Goal: Information Seeking & Learning: Find specific fact

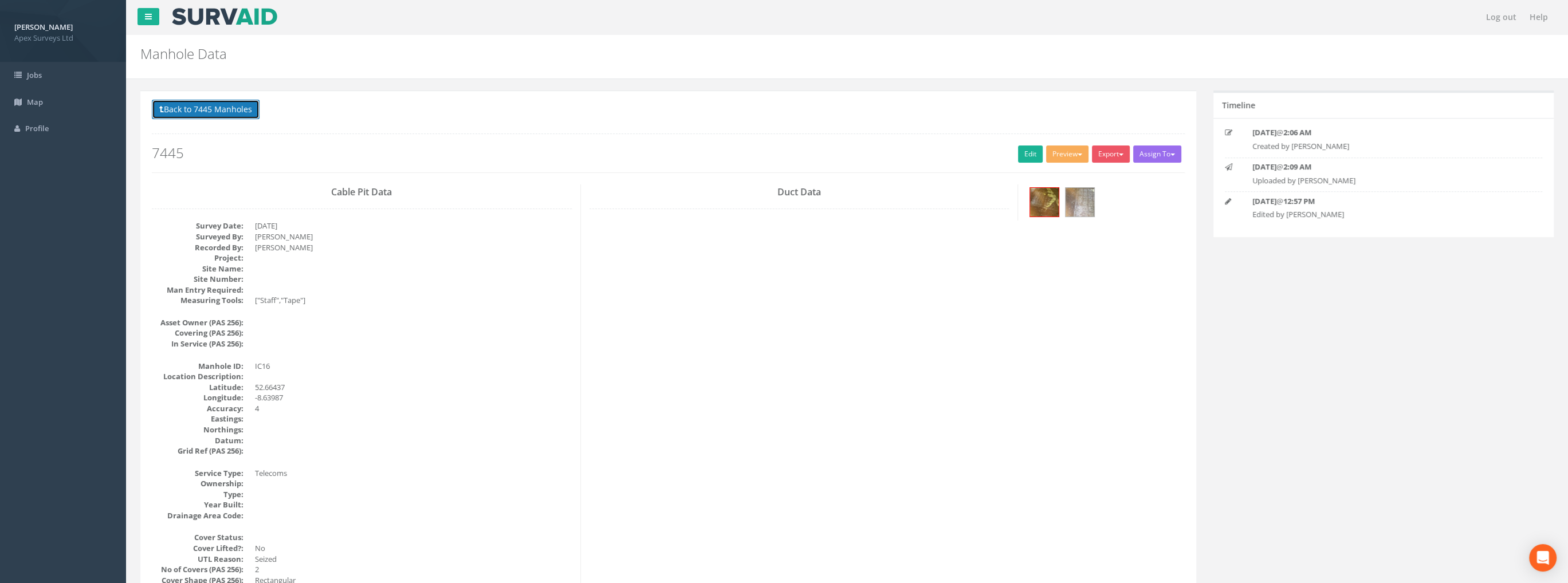
click at [225, 109] on button "Back to 7445 Manholes" at bounding box center [206, 110] width 108 height 20
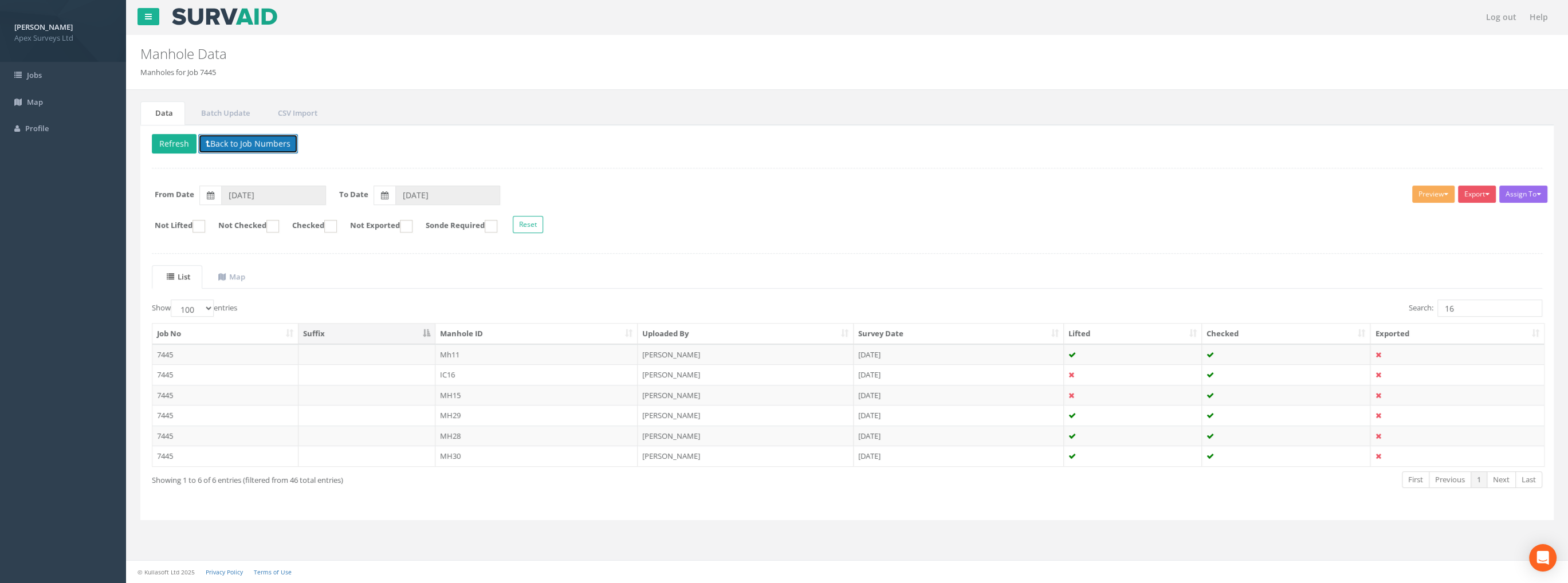
click at [231, 145] on button "Back to Job Numbers" at bounding box center [248, 144] width 100 height 20
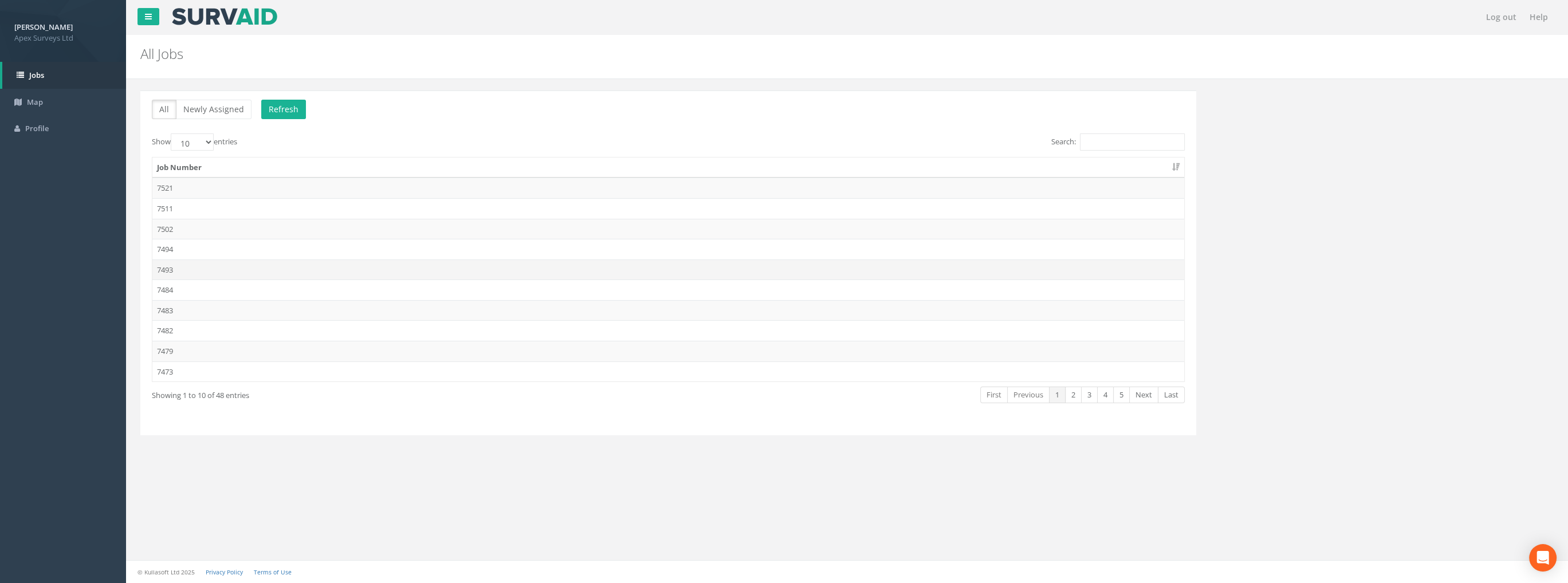
click at [171, 264] on td "7493" at bounding box center [668, 270] width 1032 height 21
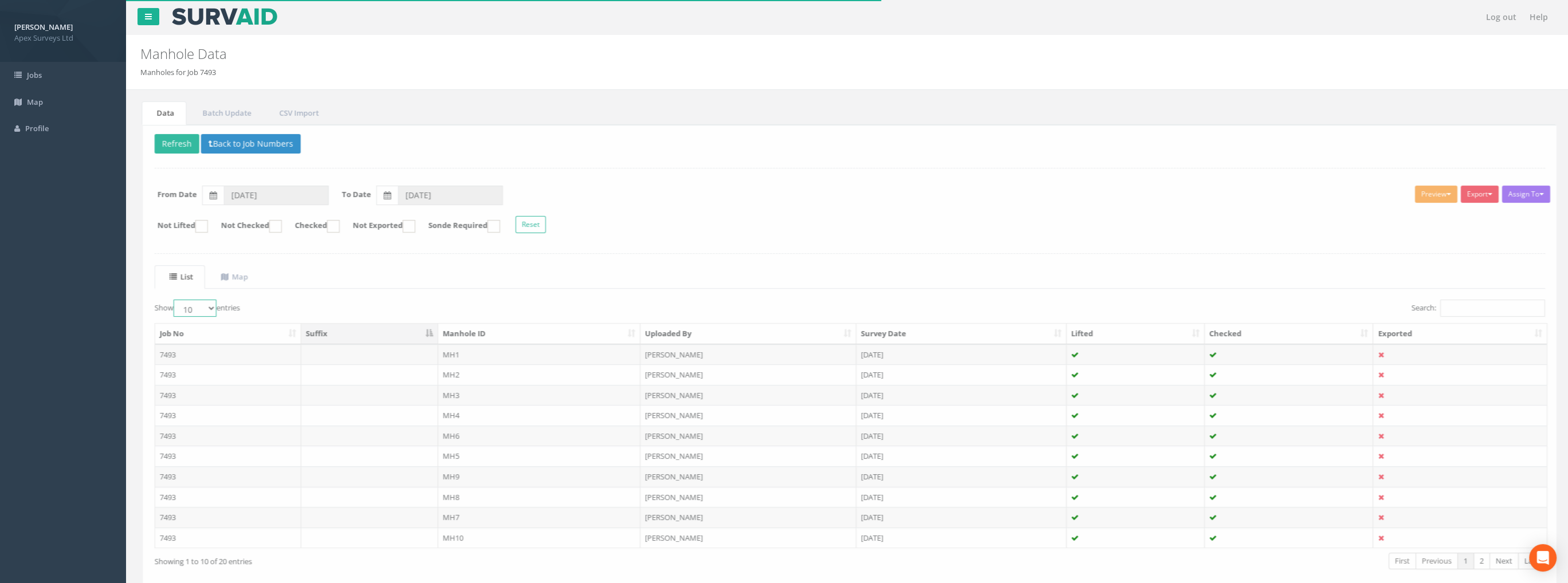
click at [201, 306] on select "10 25 50 100" at bounding box center [192, 308] width 43 height 17
select select "100"
click at [173, 300] on select "10 25 50 100" at bounding box center [192, 308] width 43 height 17
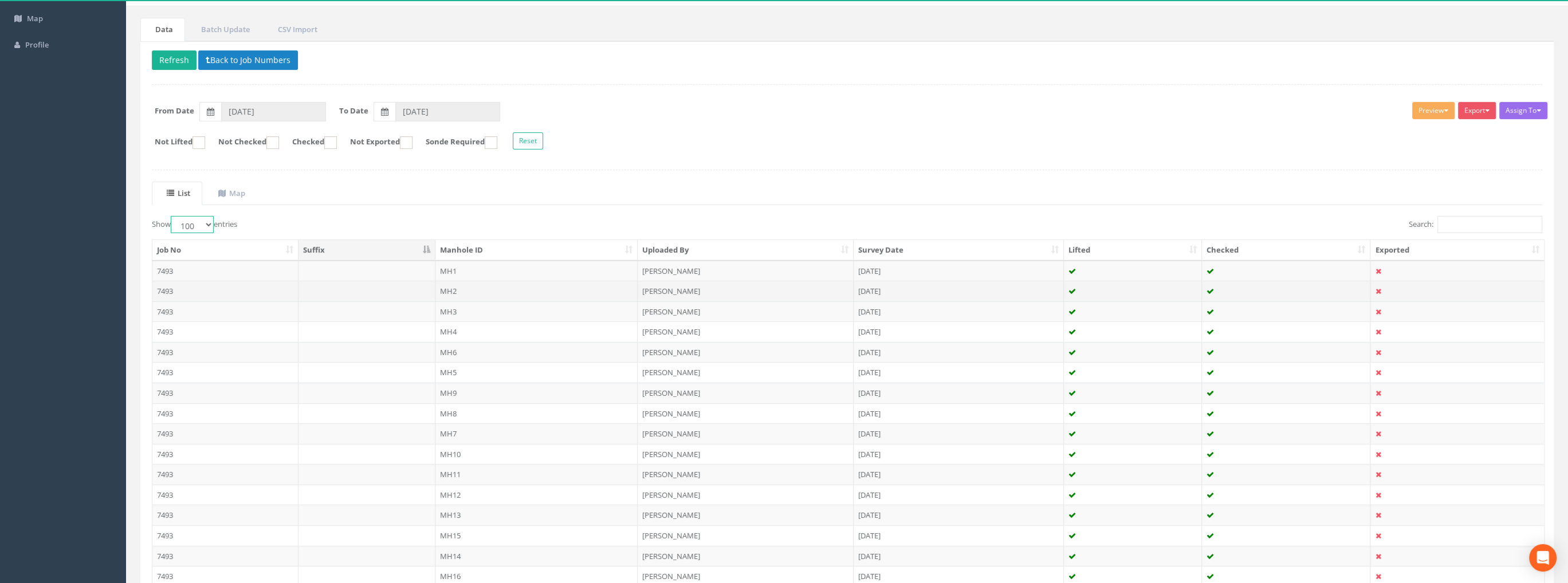
scroll to position [255, 0]
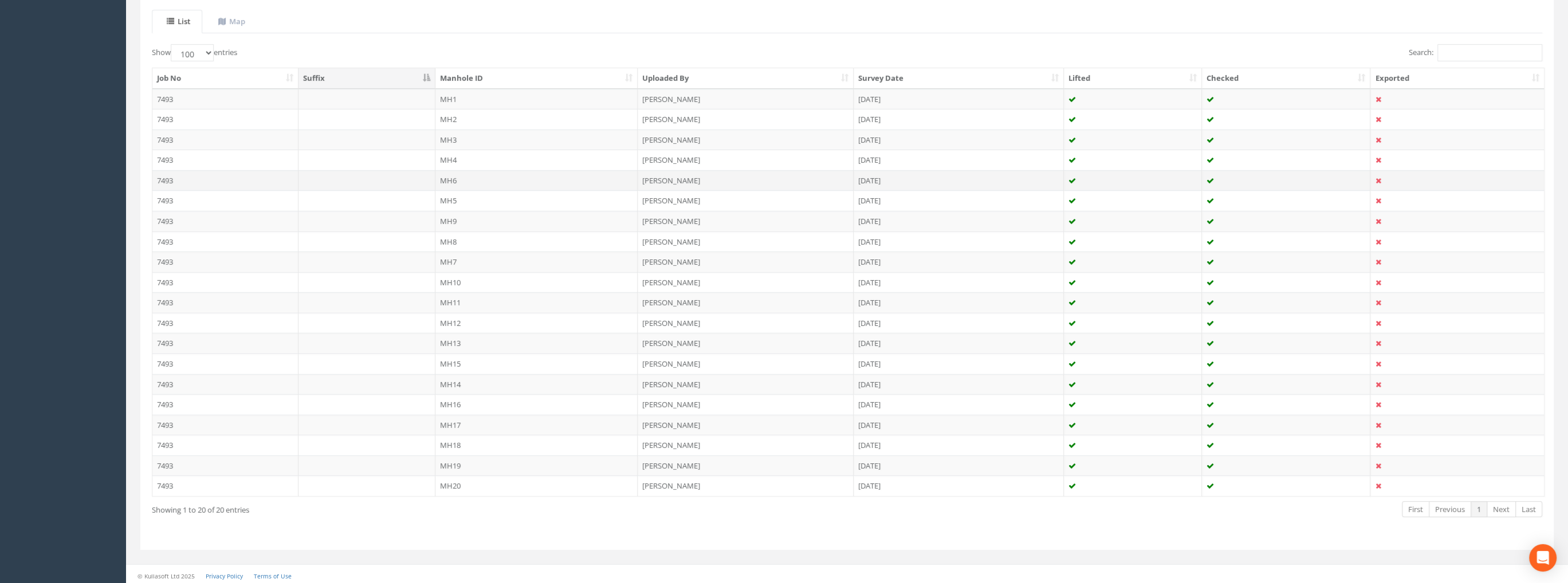
click at [452, 182] on td "MH6" at bounding box center [536, 180] width 203 height 21
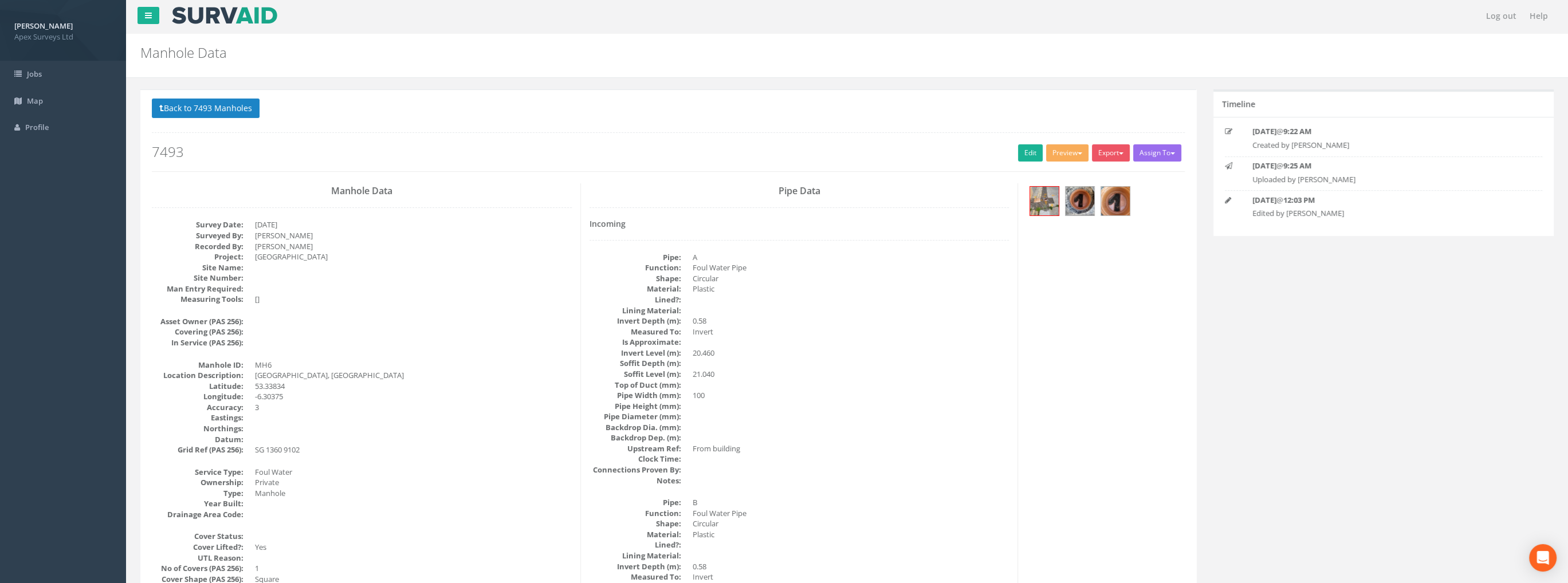
scroll to position [0, 0]
click at [231, 112] on button "Back to 7493 Manholes" at bounding box center [206, 110] width 108 height 20
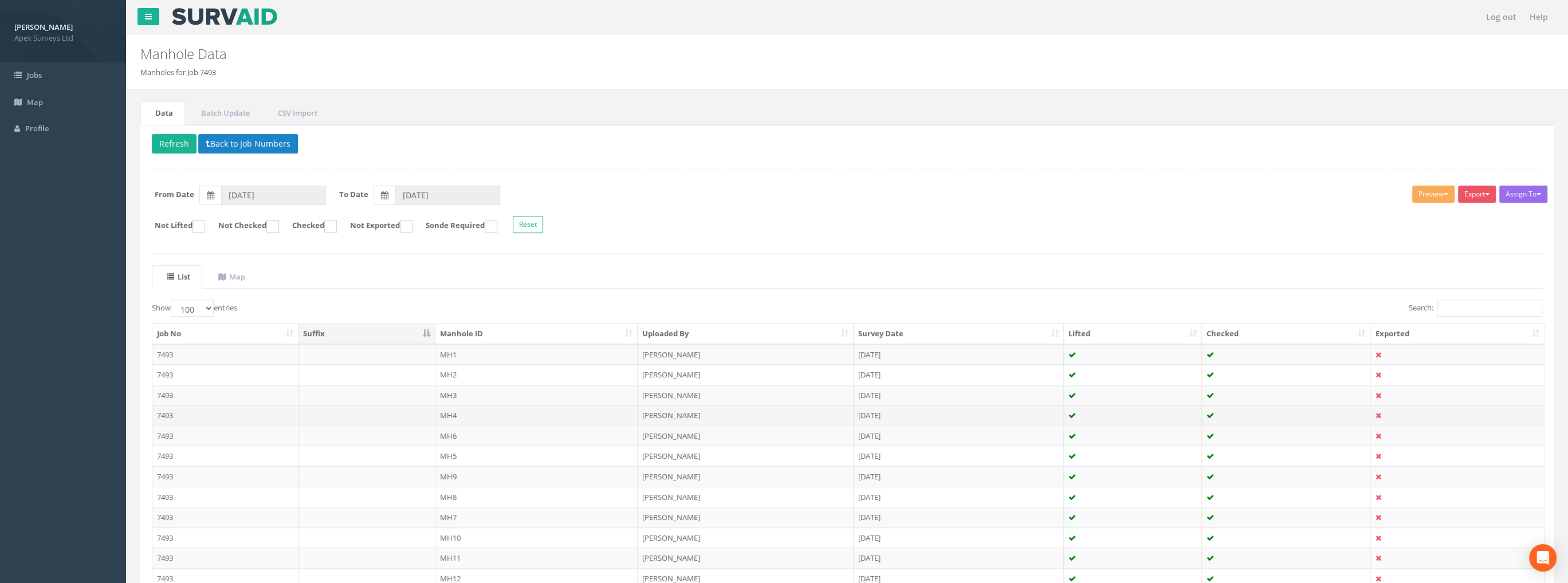
click at [438, 411] on td "MH4" at bounding box center [536, 415] width 203 height 21
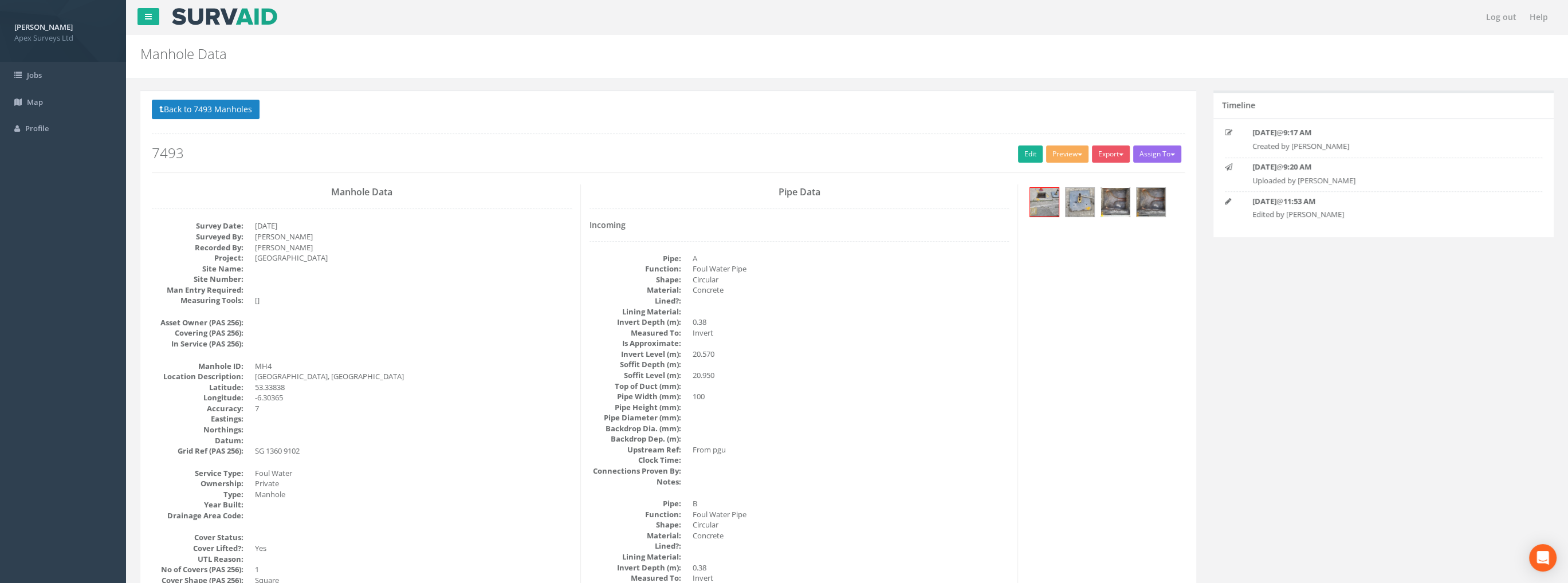
click at [1107, 209] on img at bounding box center [1115, 202] width 29 height 29
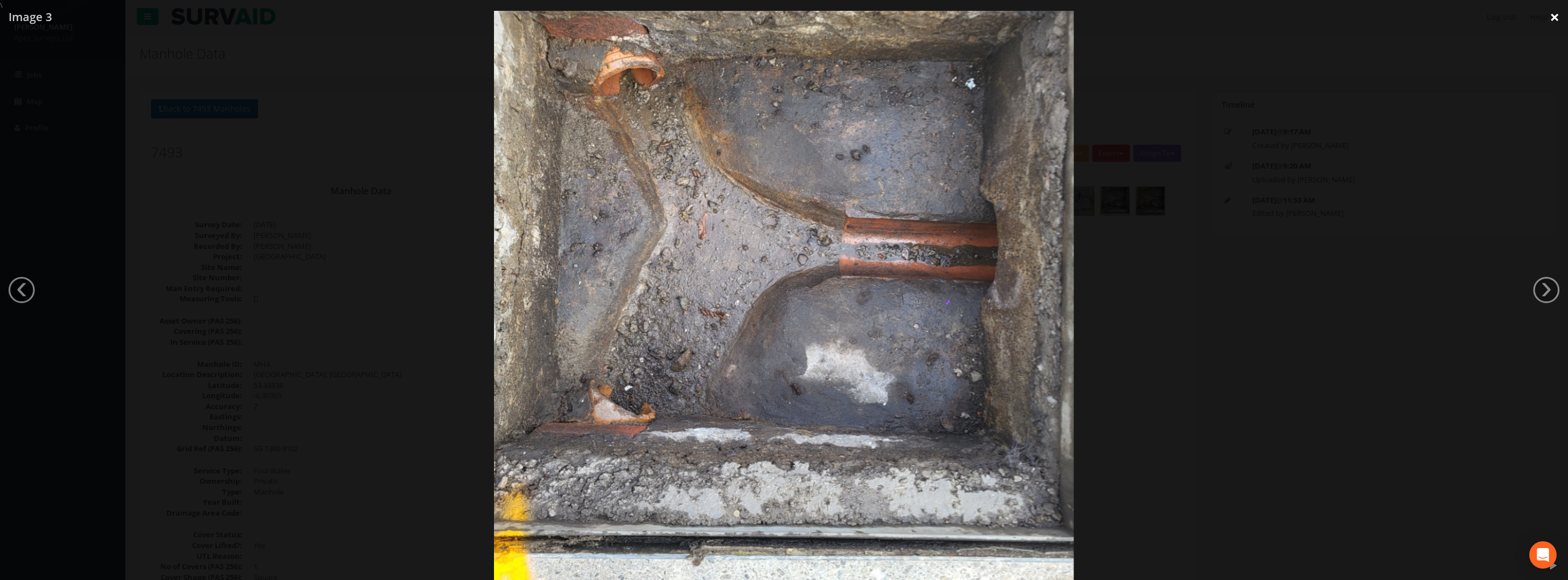
click at [1555, 12] on link "×" at bounding box center [1555, 17] width 27 height 34
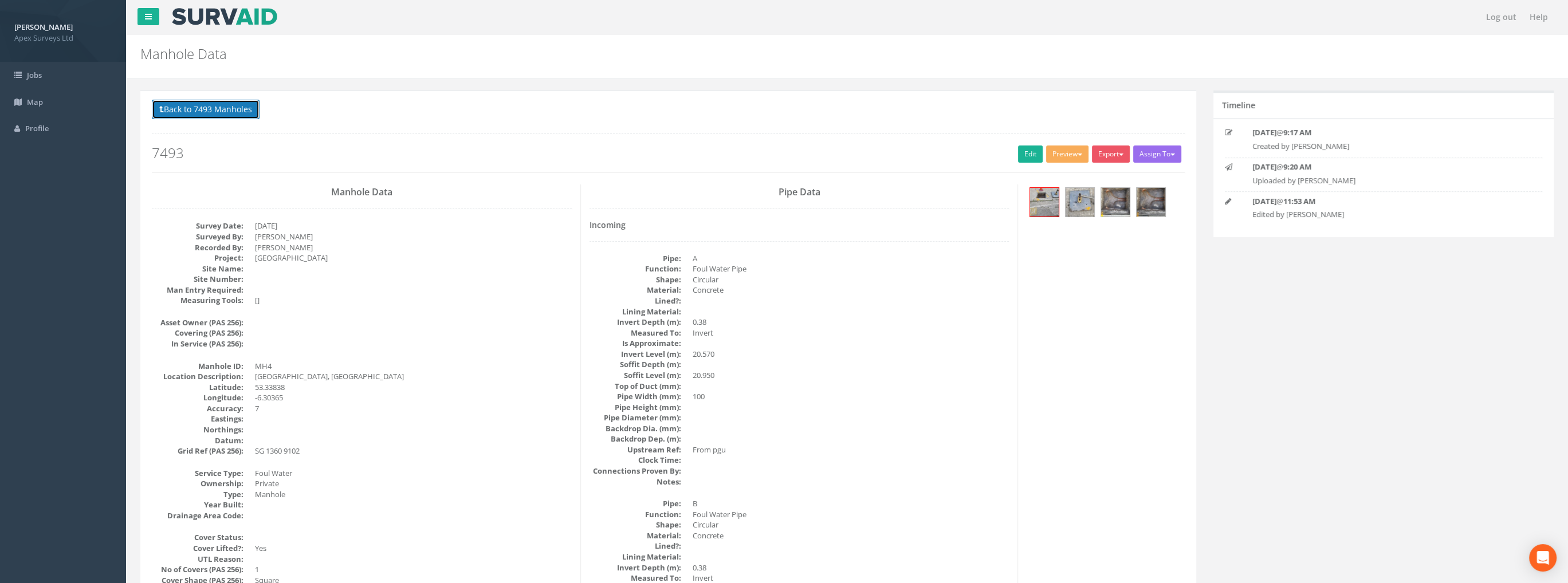
drag, startPoint x: 218, startPoint y: 118, endPoint x: 220, endPoint y: 112, distance: 6.3
click at [219, 118] on button "Back to 7493 Manholes" at bounding box center [206, 110] width 108 height 20
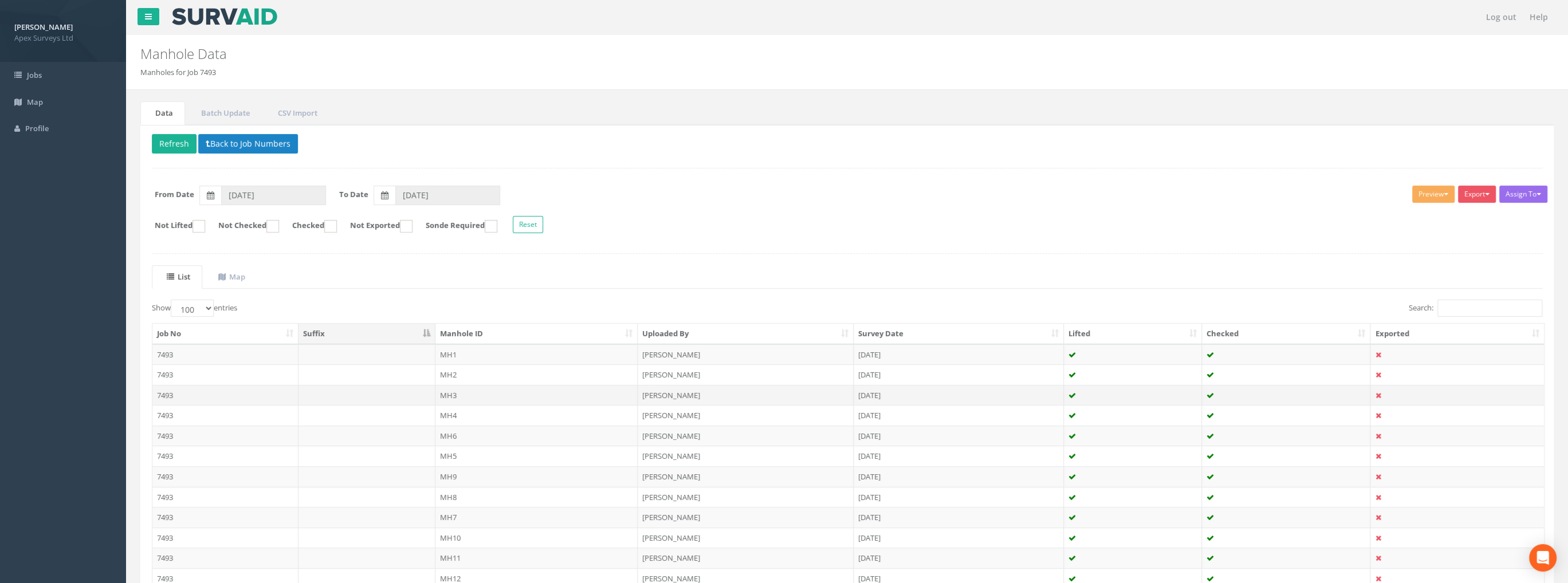
click at [454, 392] on td "MH3" at bounding box center [536, 395] width 203 height 21
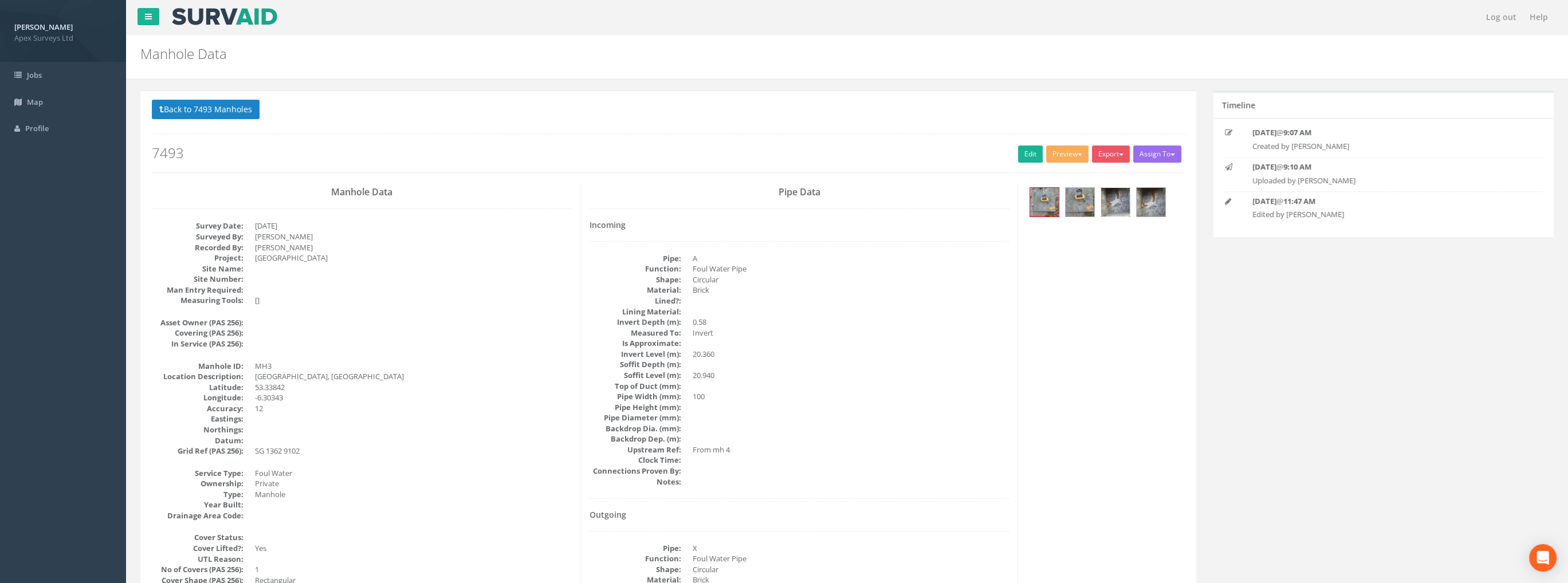
click at [1111, 197] on img at bounding box center [1115, 202] width 29 height 29
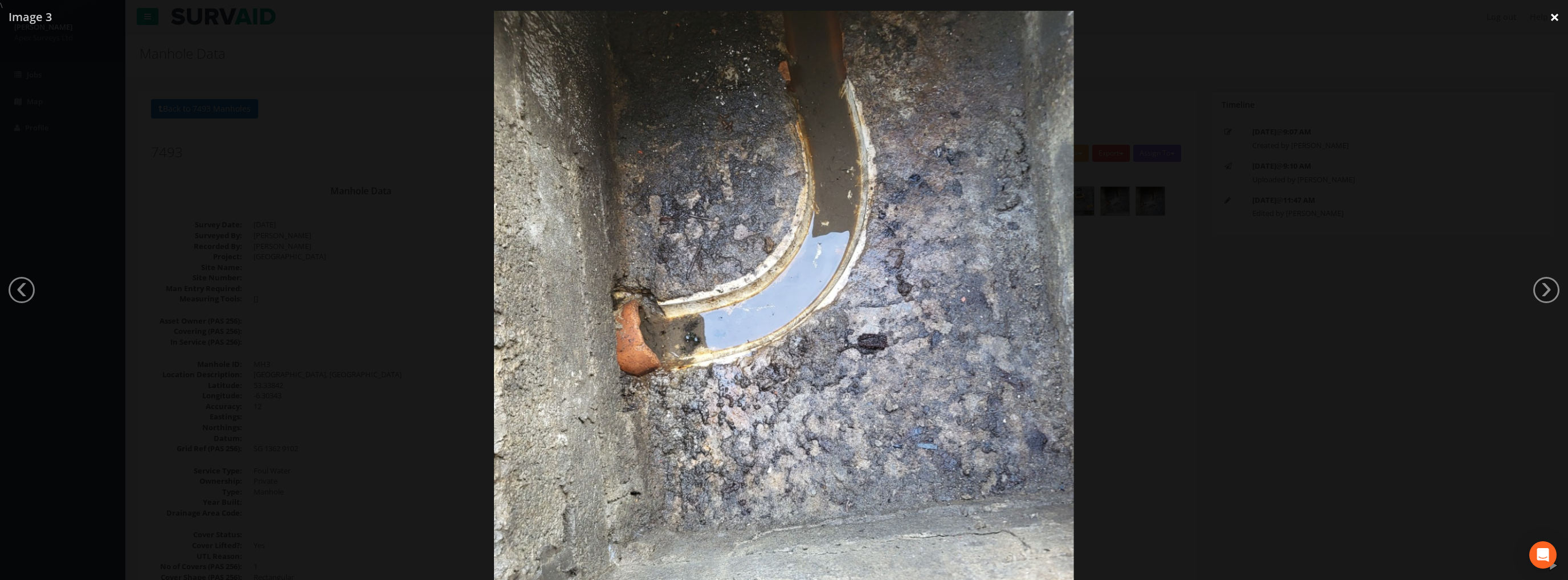
click at [1552, 18] on link "×" at bounding box center [1555, 17] width 27 height 34
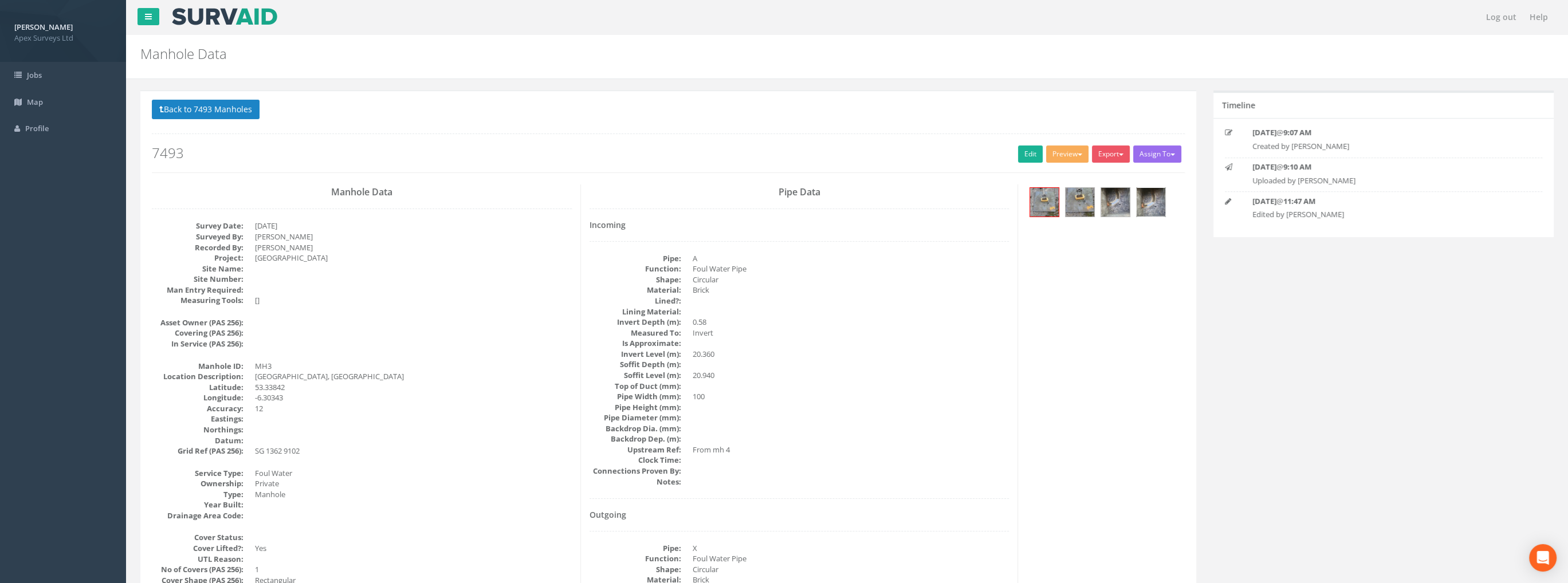
click at [1148, 195] on img at bounding box center [1151, 202] width 29 height 29
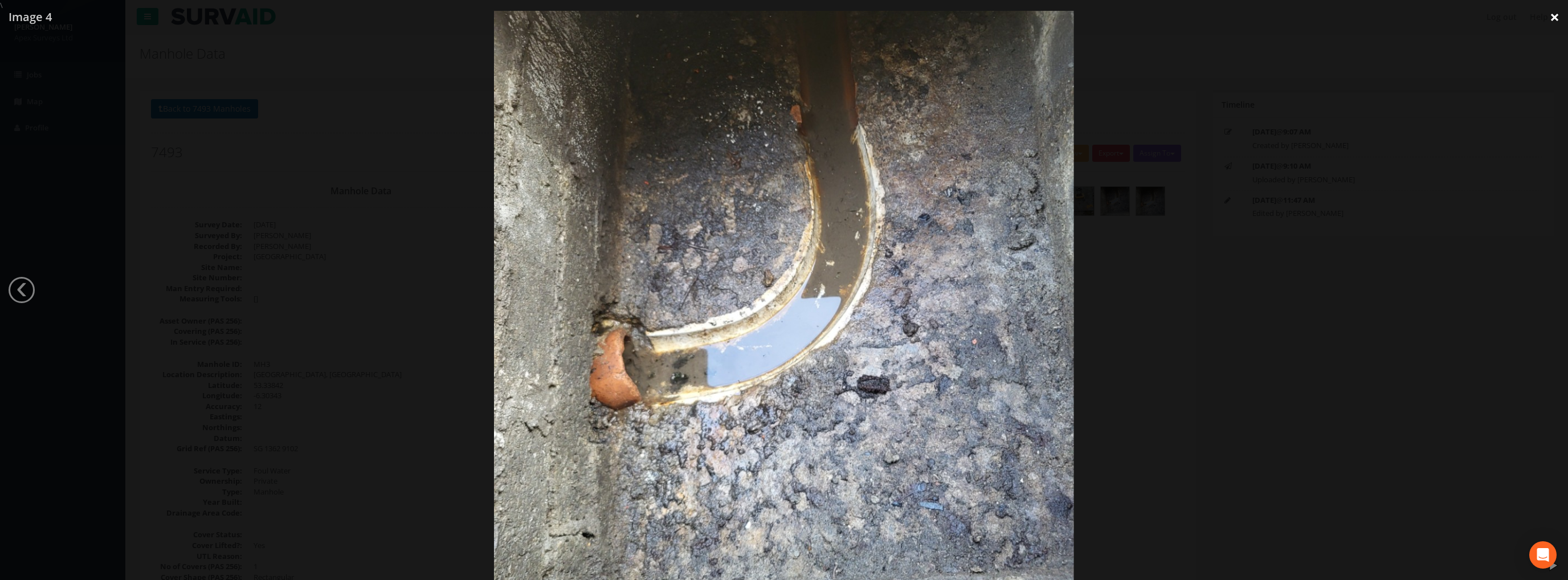
click at [1555, 14] on link "×" at bounding box center [1555, 17] width 27 height 34
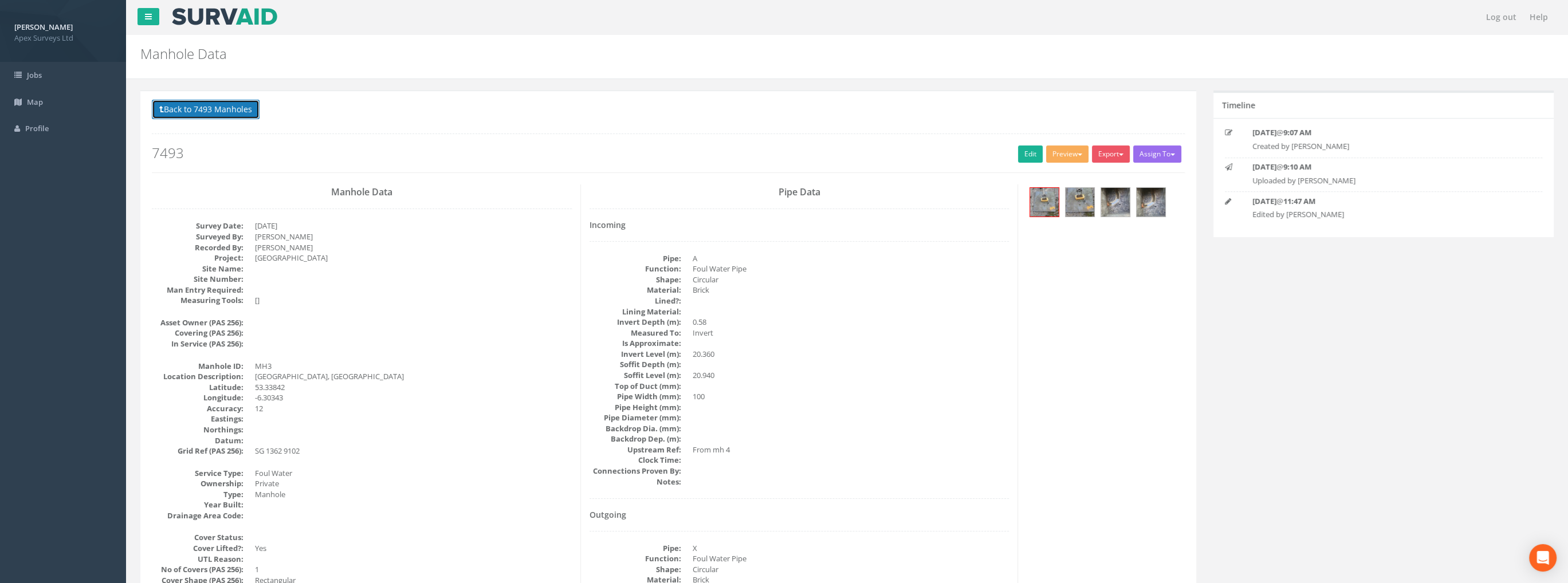
click at [202, 100] on button "Back to 7493 Manholes" at bounding box center [206, 110] width 108 height 20
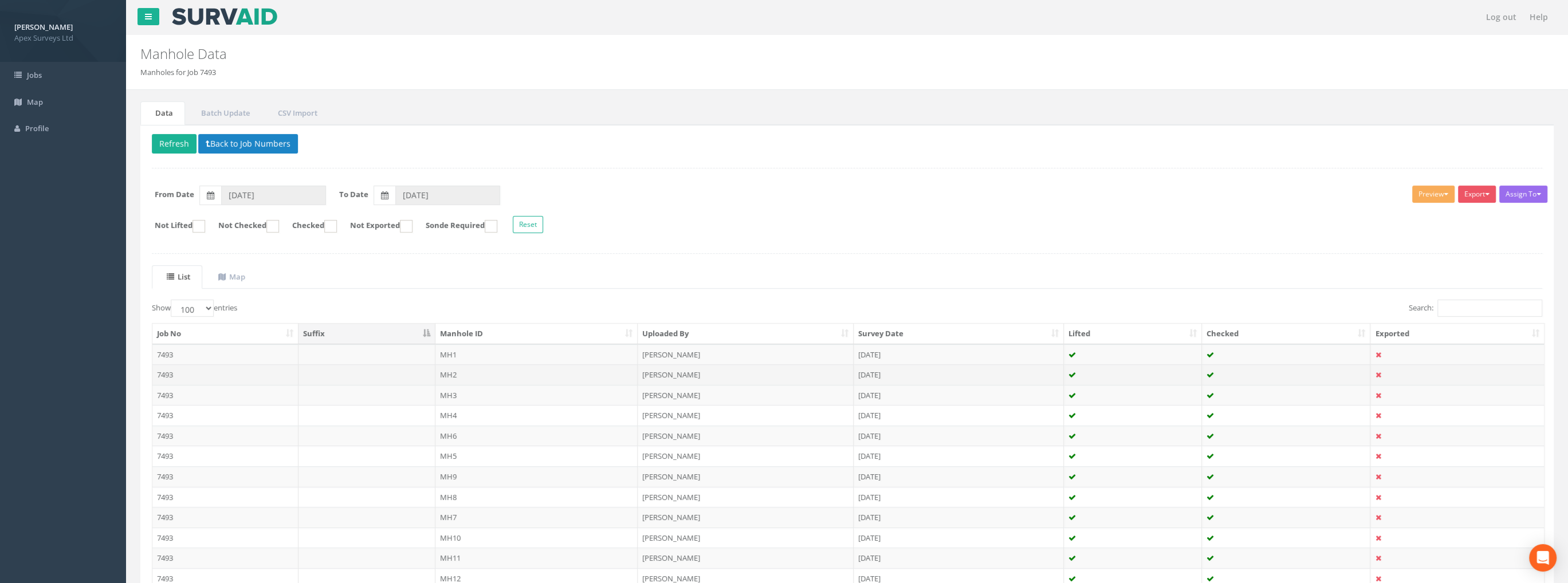
click at [449, 372] on td "MH2" at bounding box center [536, 374] width 203 height 21
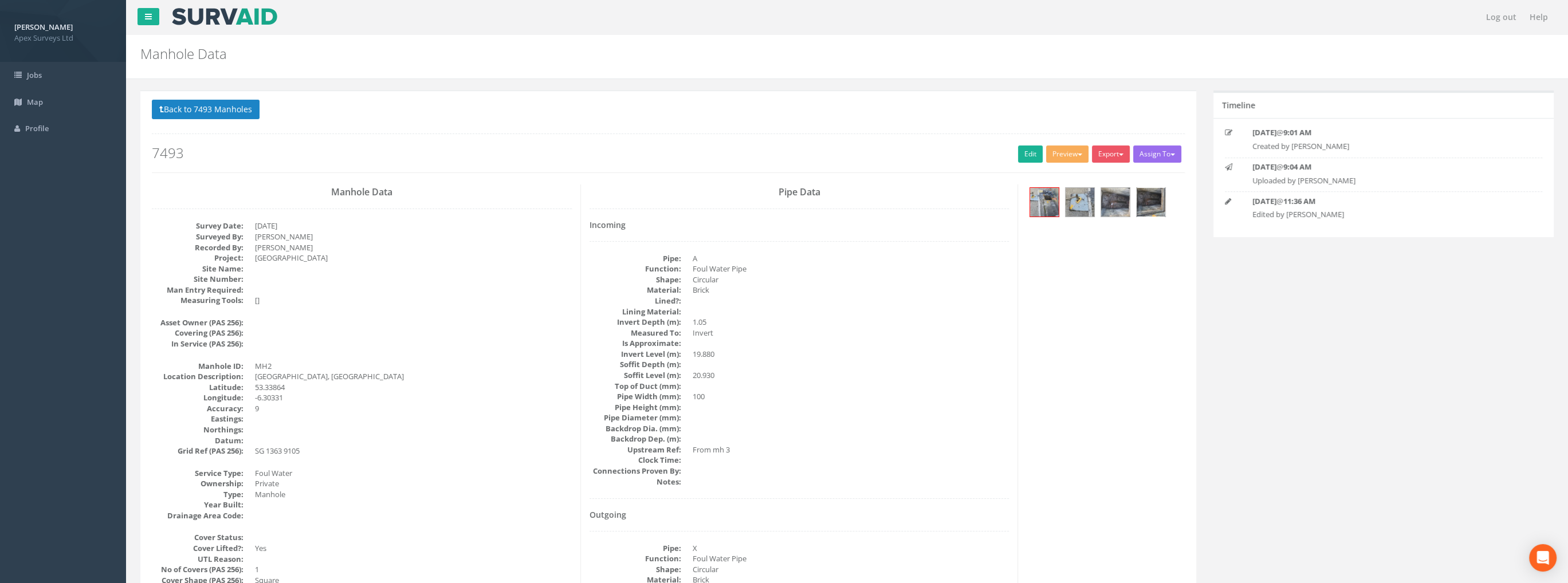
click at [1143, 191] on img at bounding box center [1151, 202] width 29 height 29
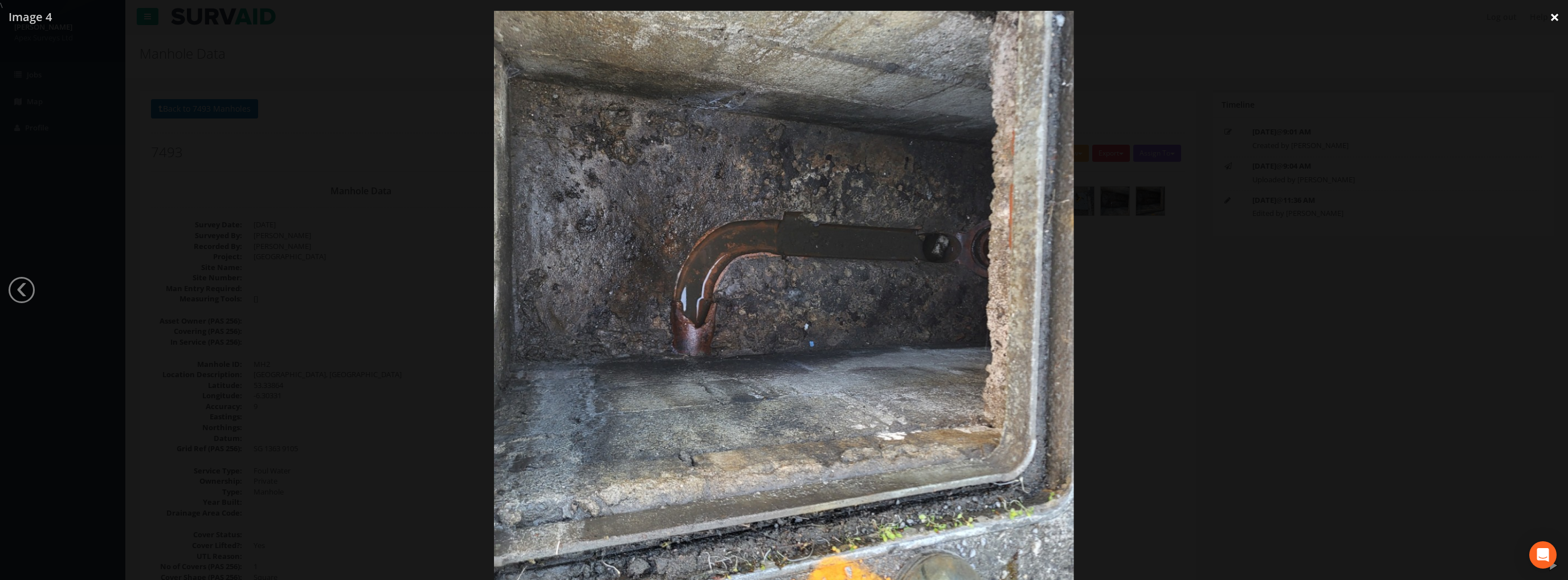
click at [1552, 13] on link "×" at bounding box center [1555, 17] width 27 height 34
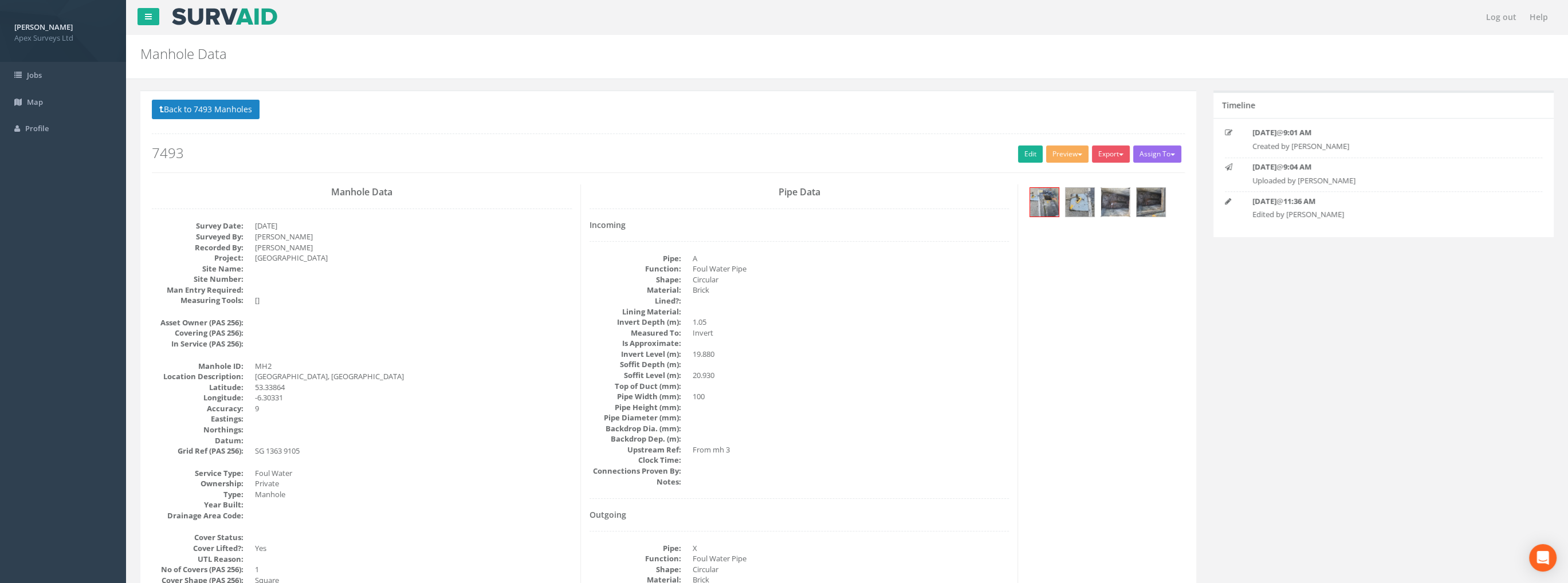
click at [1120, 192] on img at bounding box center [1115, 202] width 29 height 29
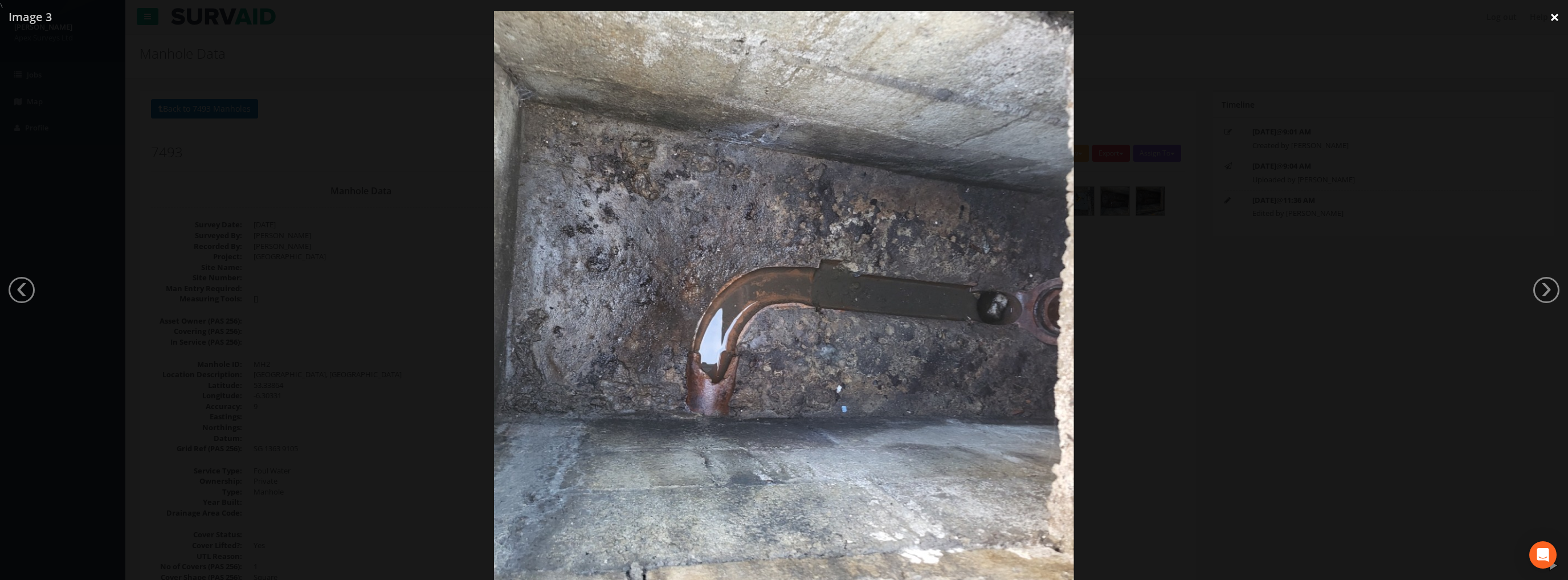
click at [1544, 14] on link "×" at bounding box center [1555, 17] width 27 height 34
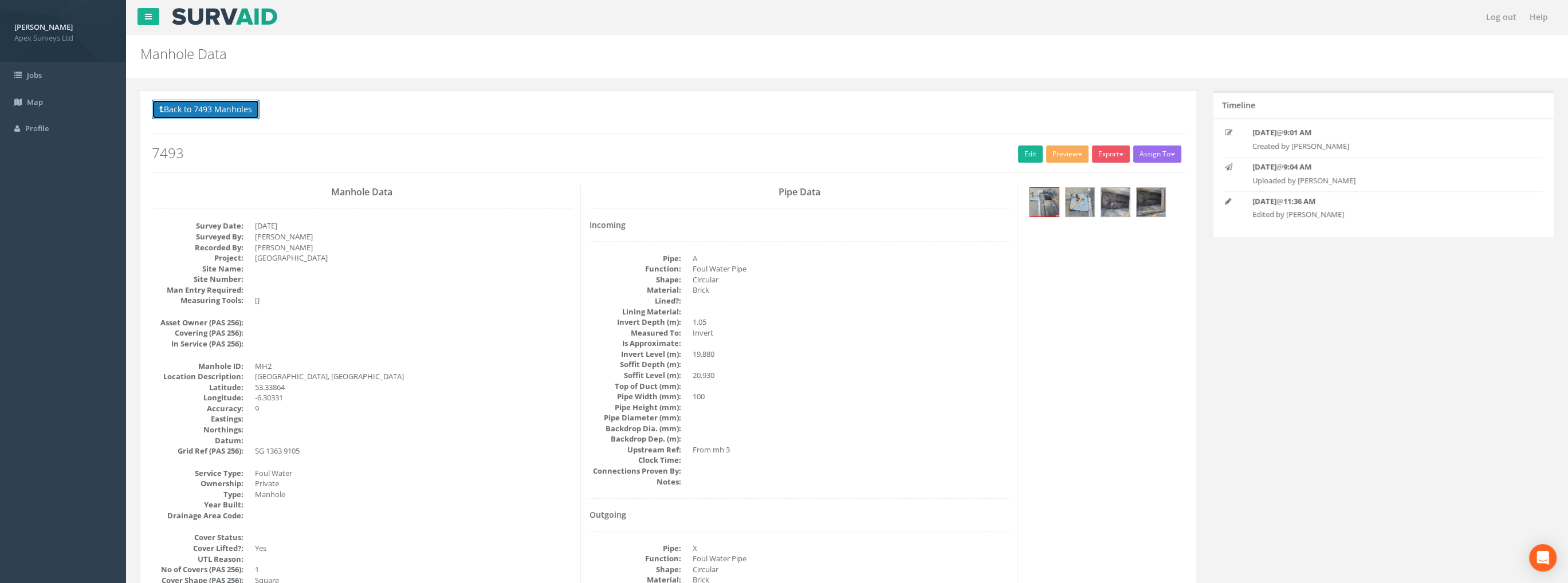
click at [188, 113] on button "Back to 7493 Manholes" at bounding box center [206, 110] width 108 height 20
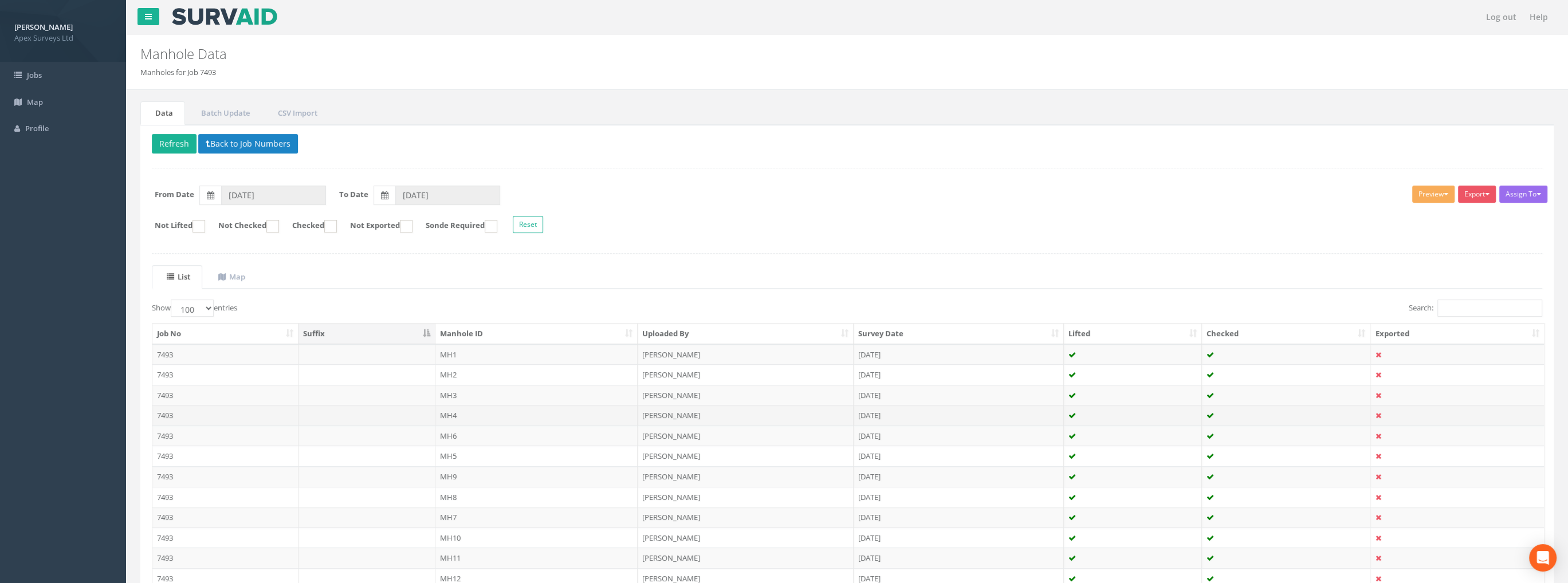
click at [462, 415] on td "MH4" at bounding box center [536, 415] width 203 height 21
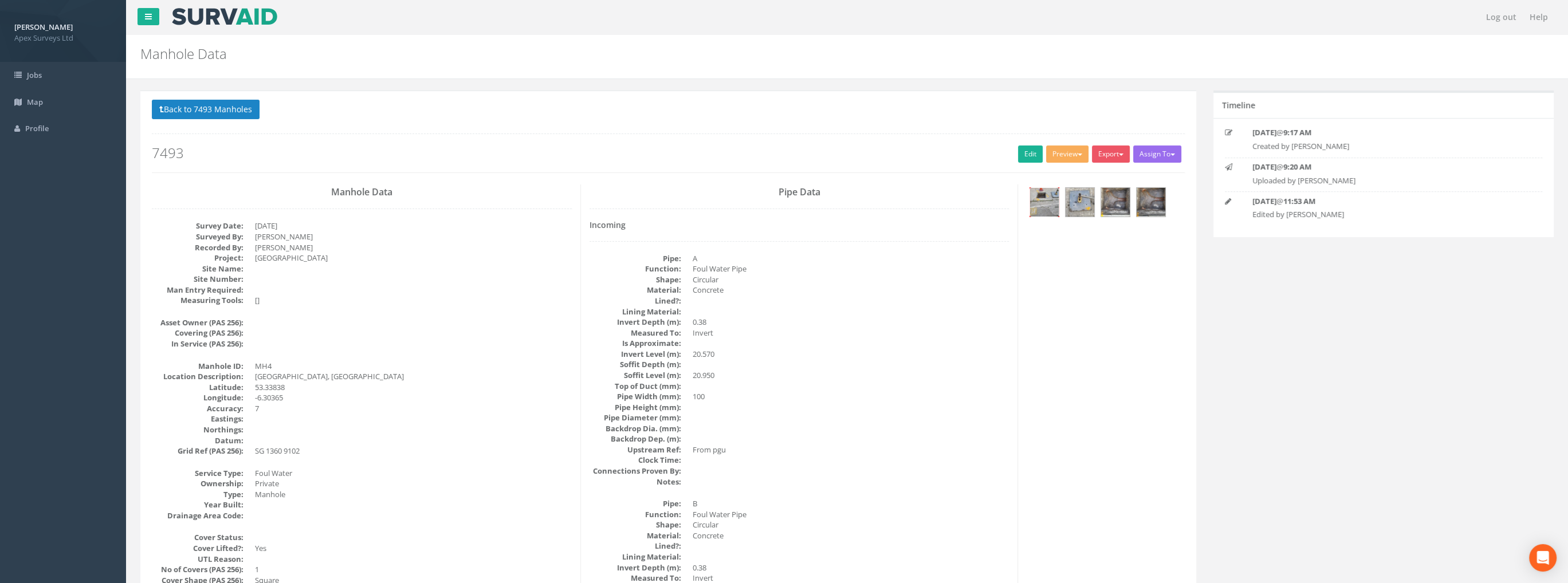
click at [1040, 201] on img at bounding box center [1044, 202] width 29 height 29
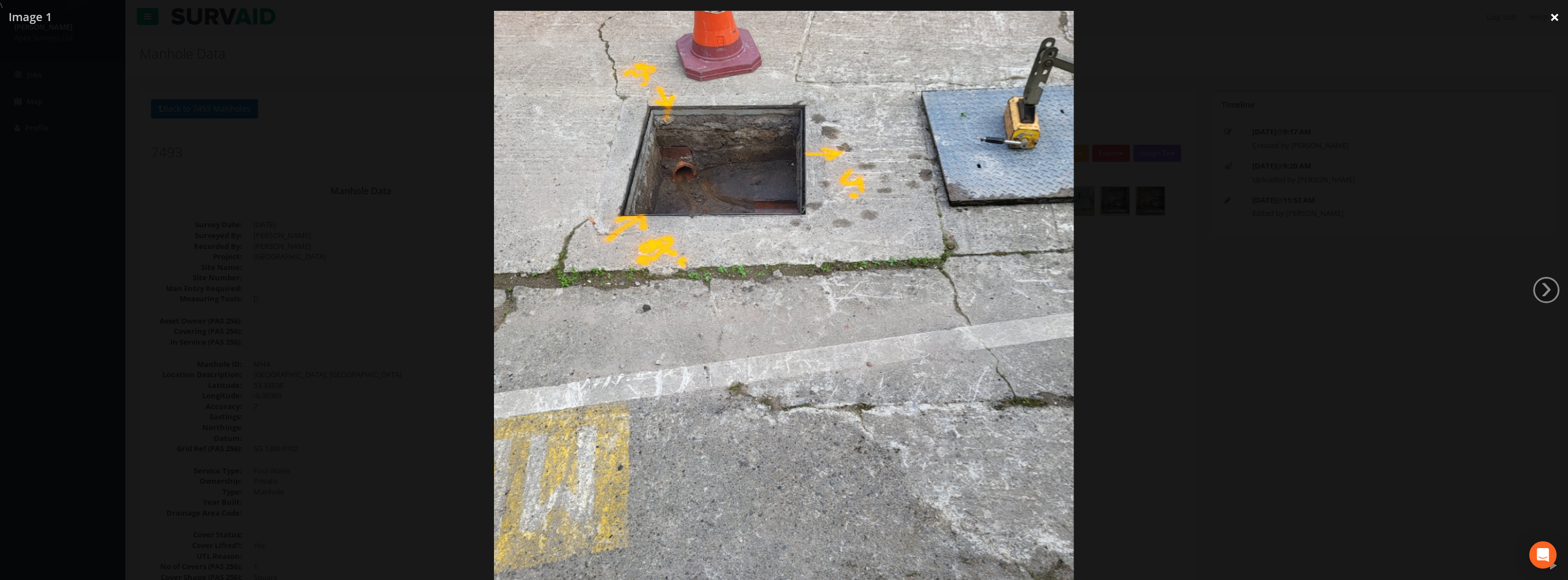
click at [1555, 15] on link "×" at bounding box center [1555, 17] width 27 height 34
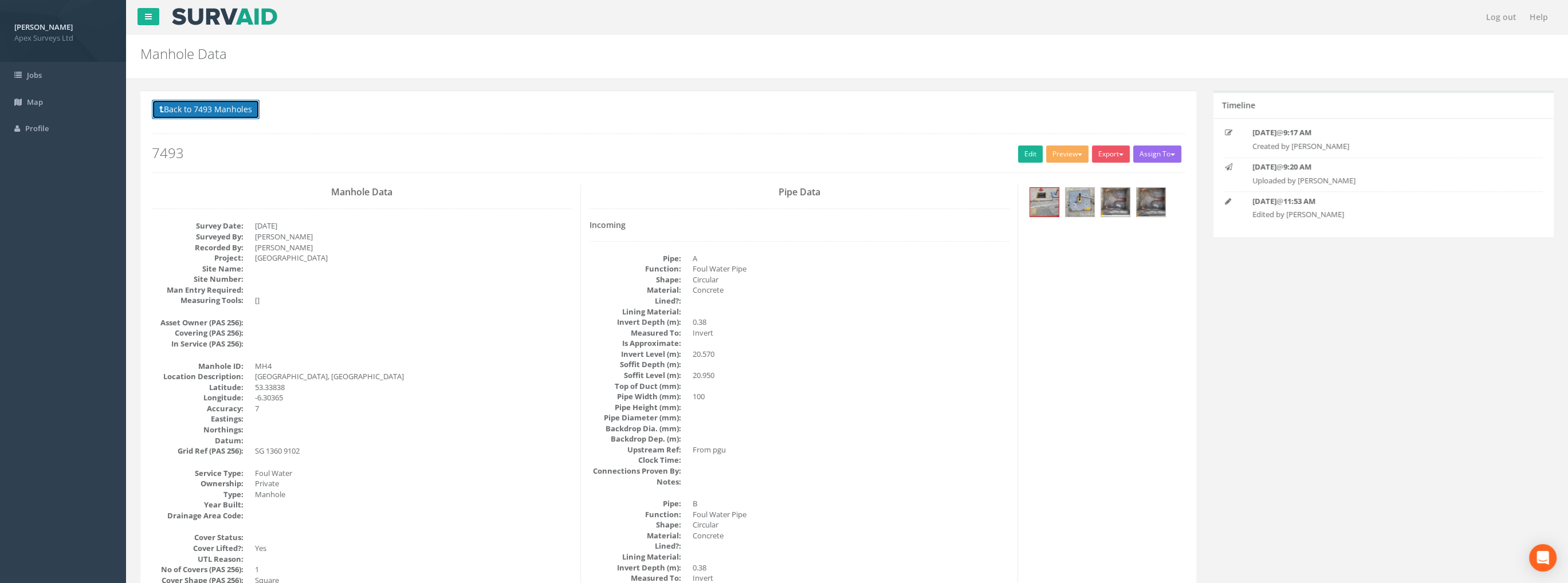
click at [219, 107] on button "Back to 7493 Manholes" at bounding box center [206, 110] width 108 height 20
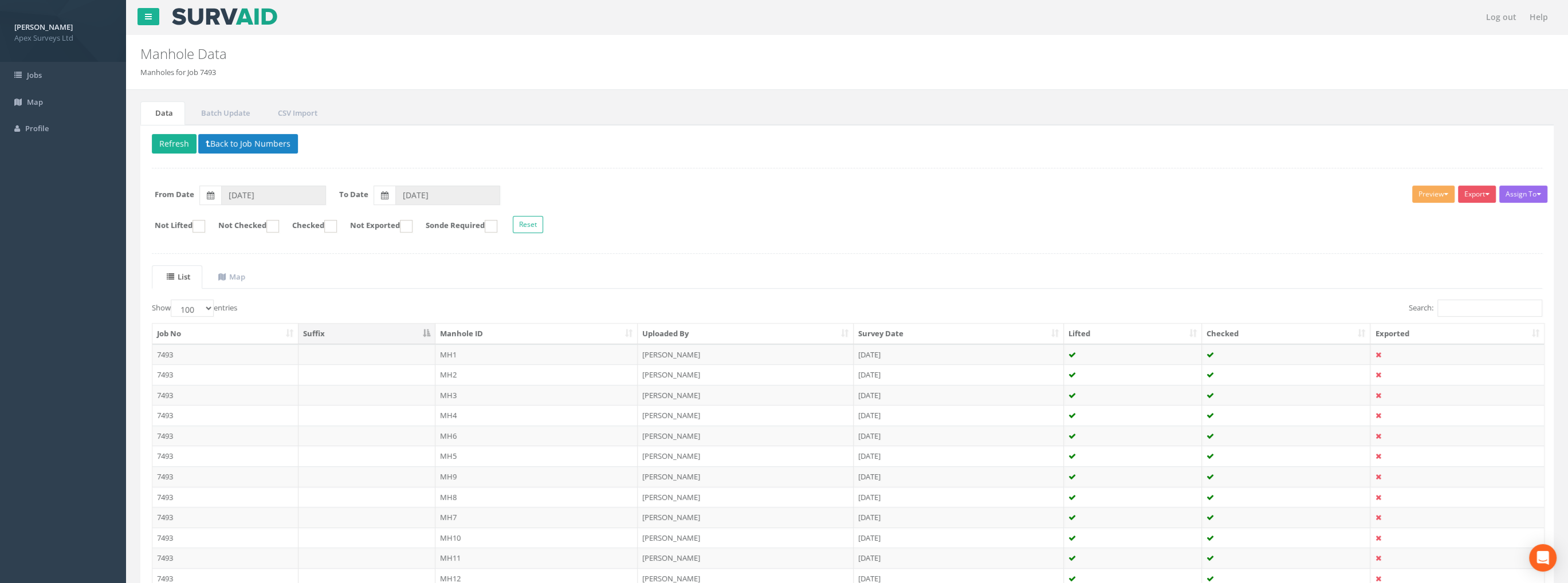
click at [458, 433] on td "MH6" at bounding box center [536, 436] width 203 height 21
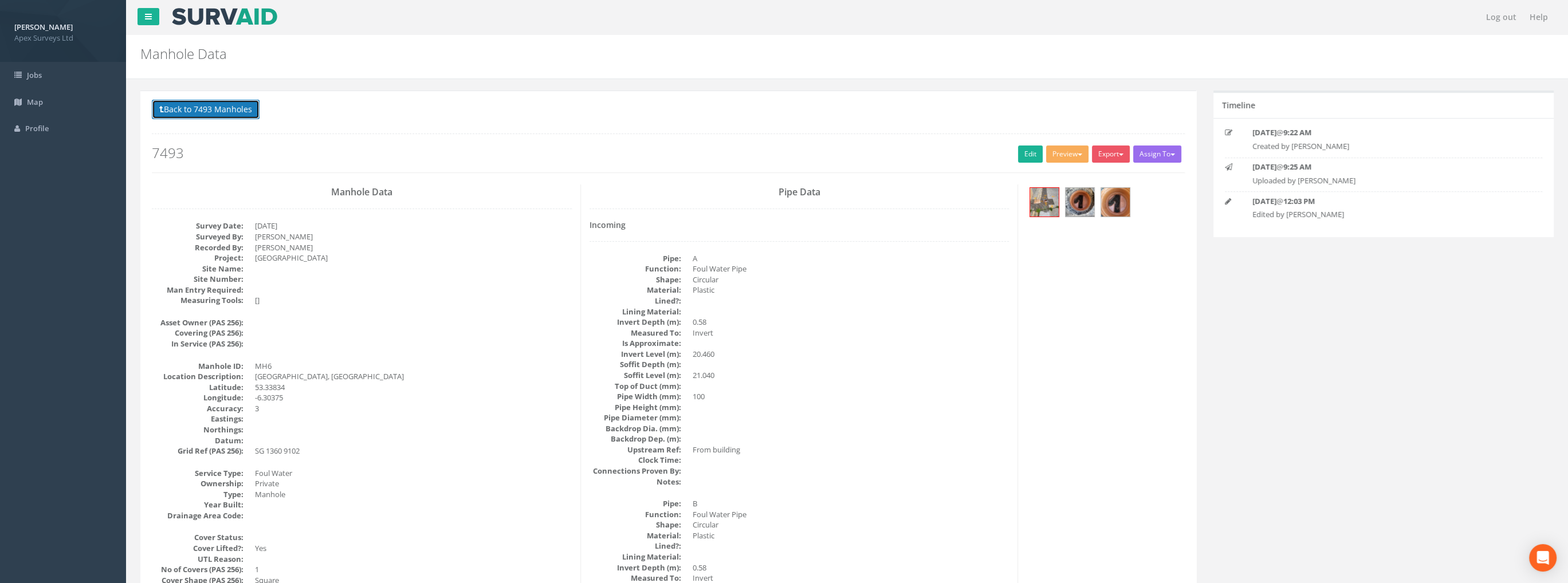
click at [234, 110] on button "Back to 7493 Manholes" at bounding box center [206, 110] width 108 height 20
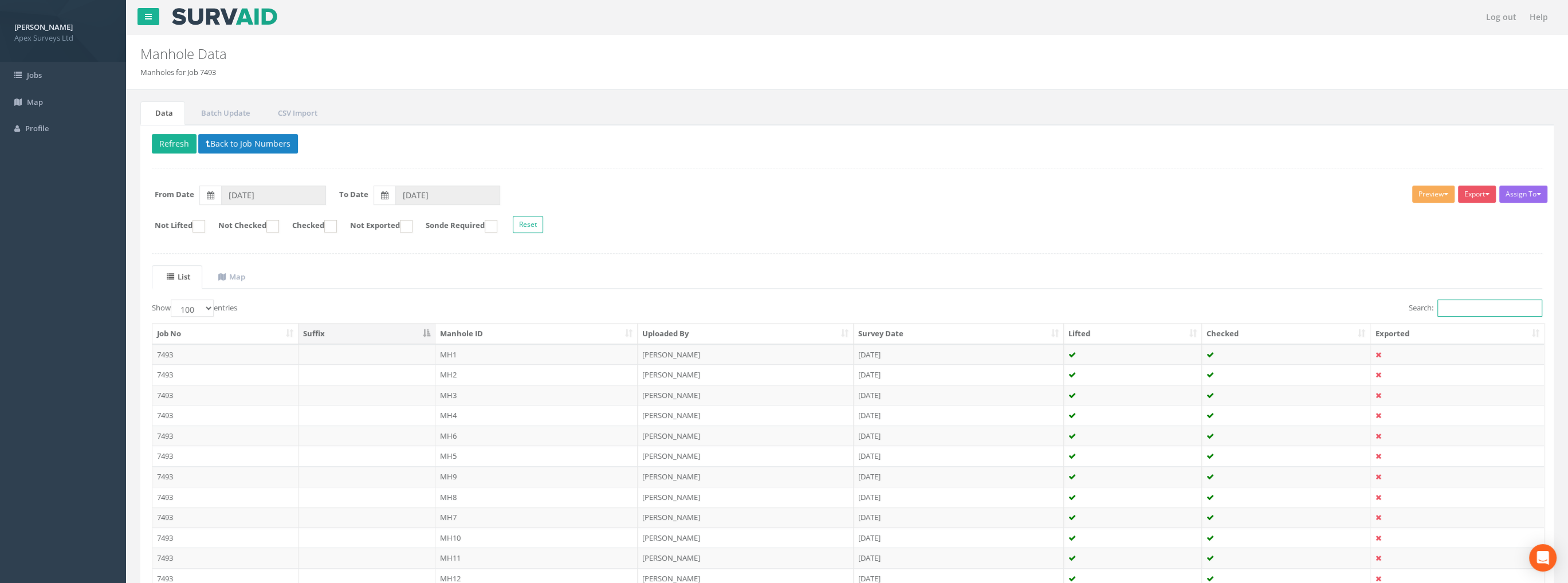
click at [1468, 311] on input "Search:" at bounding box center [1490, 308] width 105 height 17
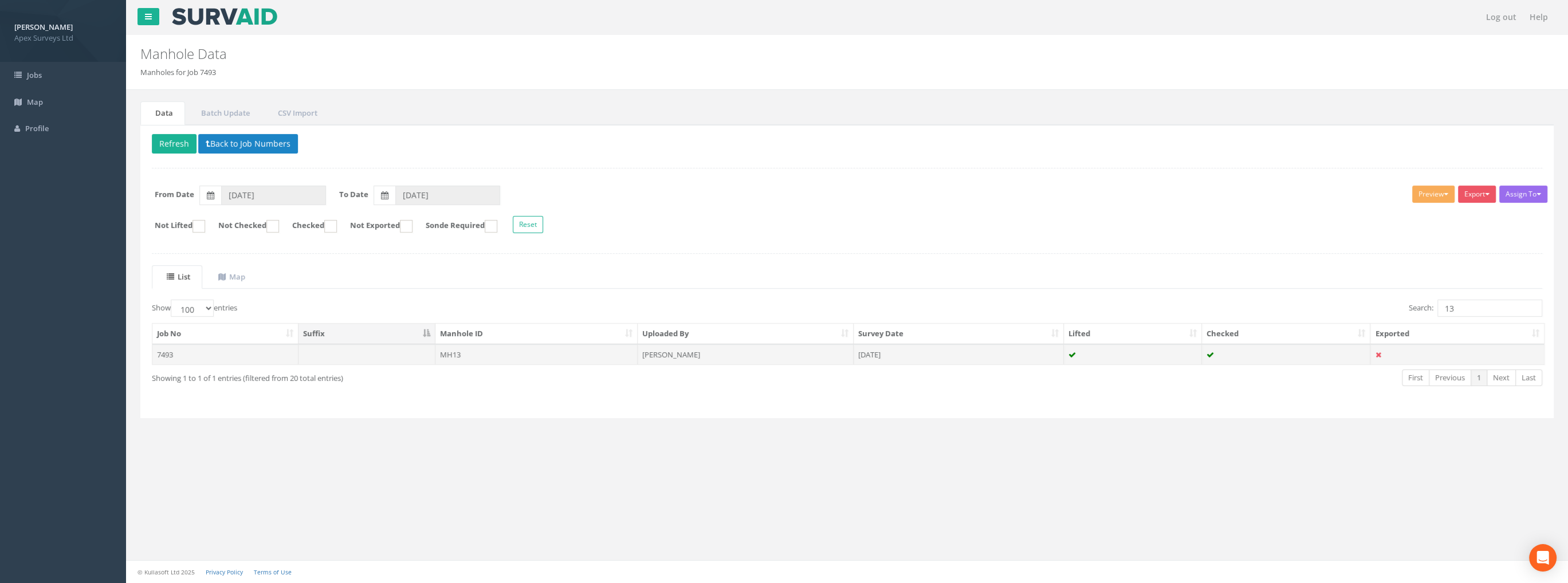
click at [463, 354] on td "MH13" at bounding box center [536, 355] width 203 height 21
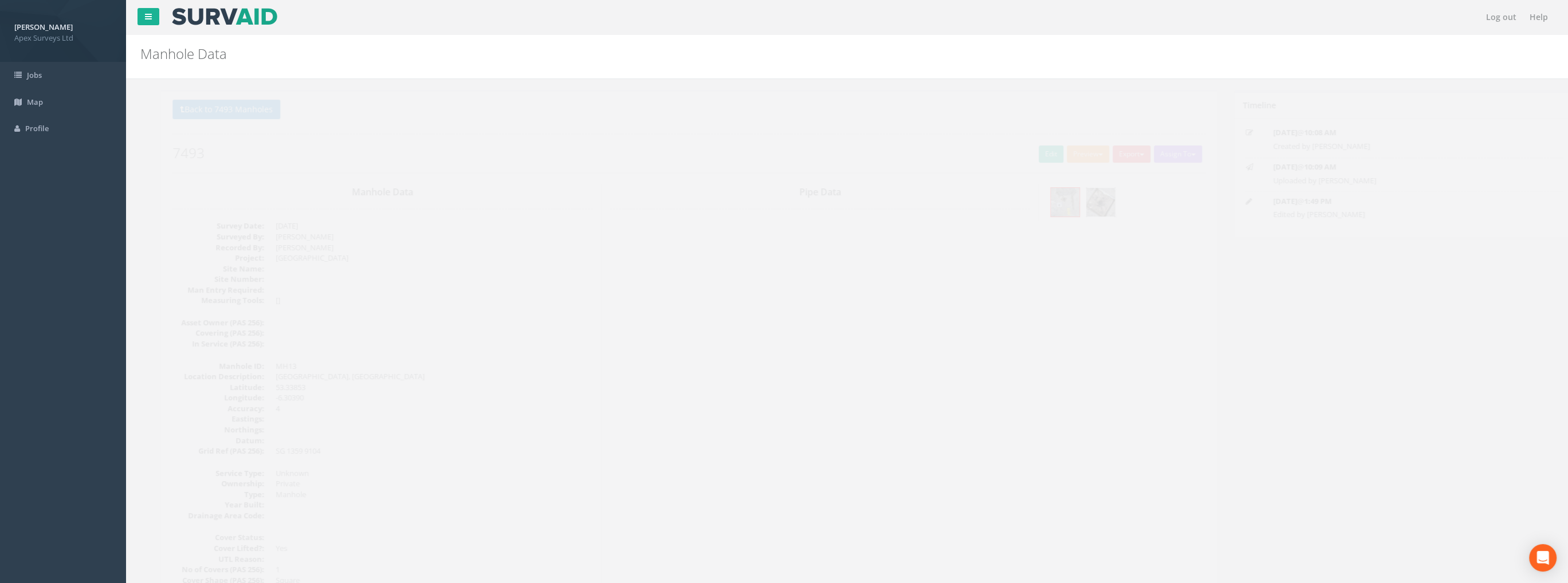
click at [1072, 199] on img at bounding box center [1080, 202] width 29 height 29
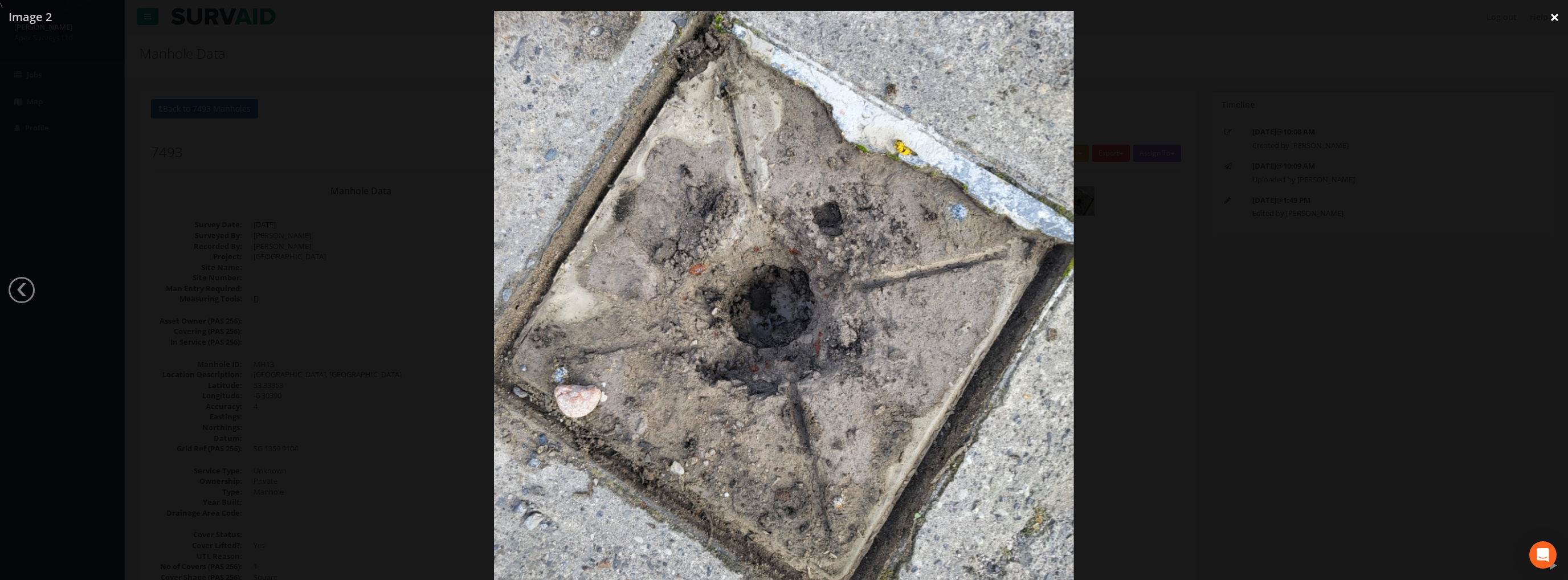
click at [1559, 14] on link "×" at bounding box center [1555, 17] width 27 height 34
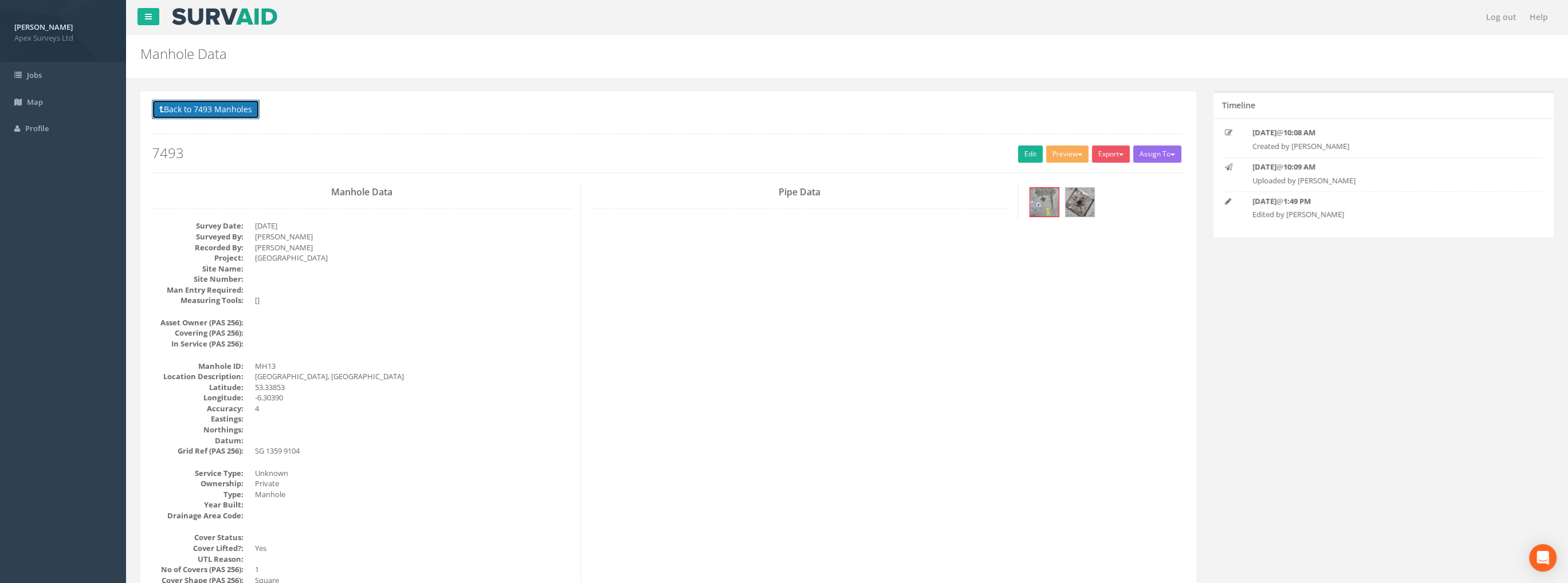
click at [245, 106] on button "Back to 7493 Manholes" at bounding box center [206, 110] width 108 height 20
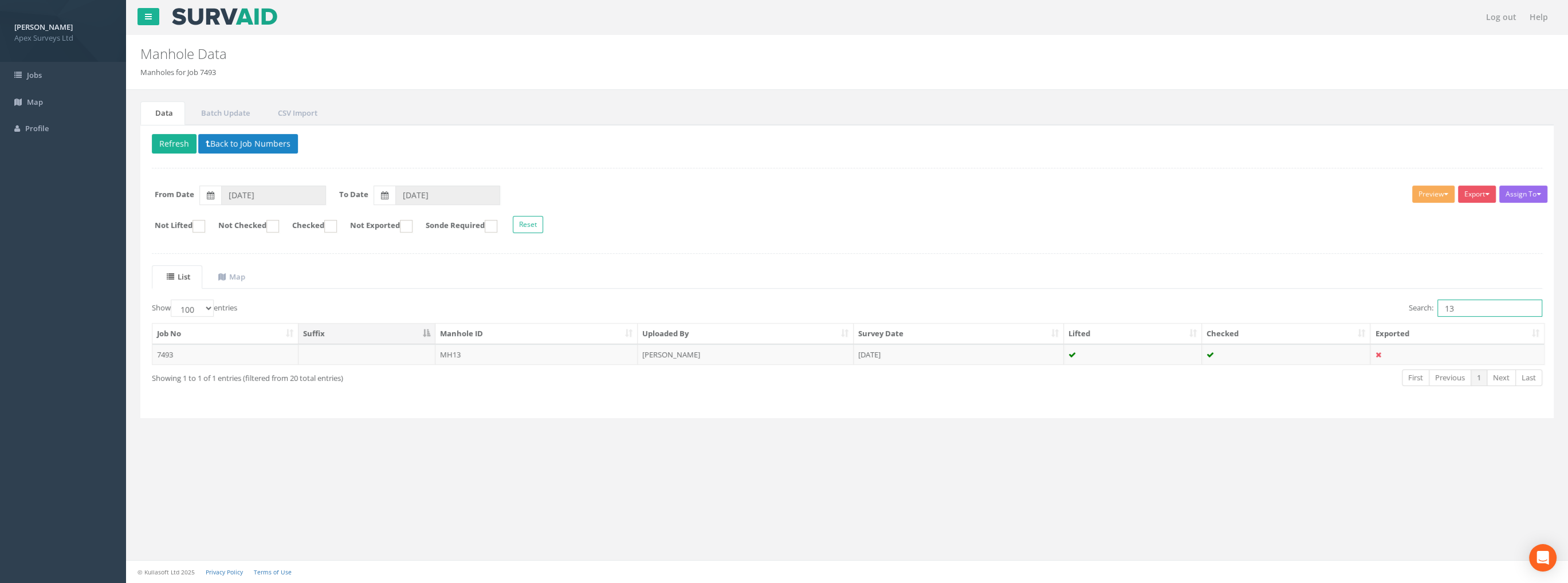
drag, startPoint x: 1460, startPoint y: 309, endPoint x: 1395, endPoint y: 310, distance: 65.0
click at [1395, 310] on div "Search: 13" at bounding box center [1199, 310] width 687 height 20
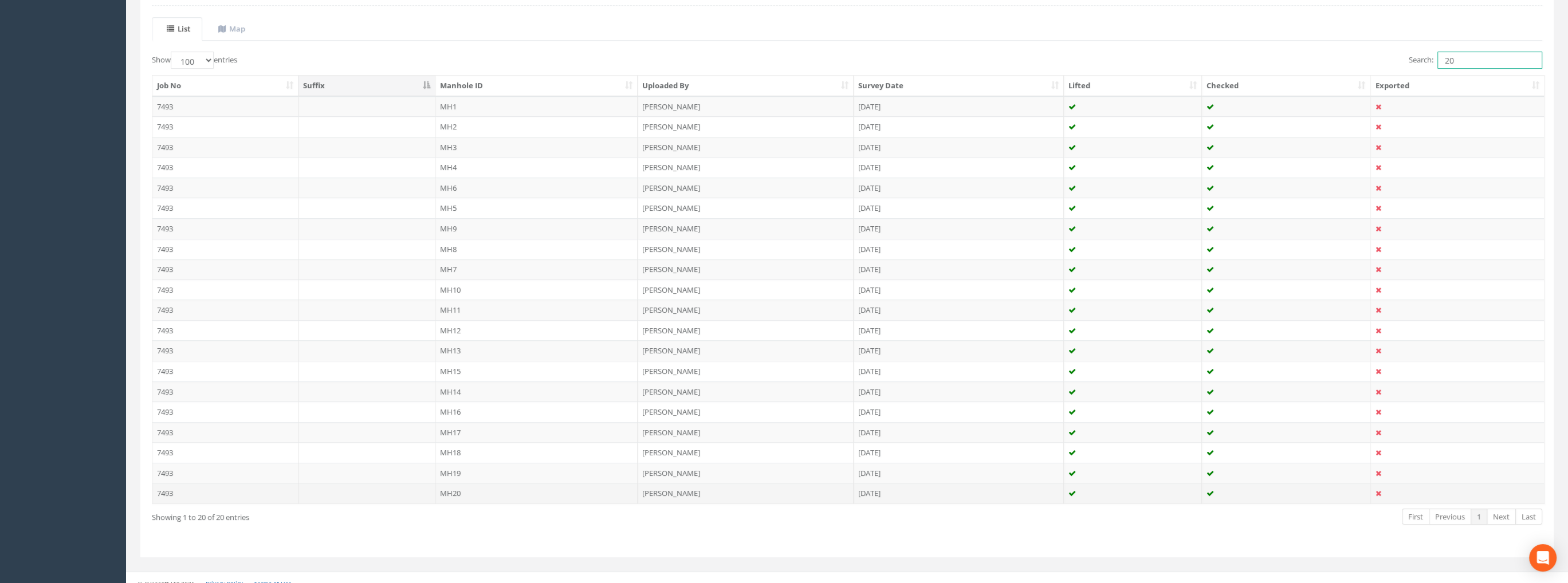
scroll to position [255, 0]
type input "20"
click at [455, 480] on td "MH20" at bounding box center [536, 486] width 203 height 21
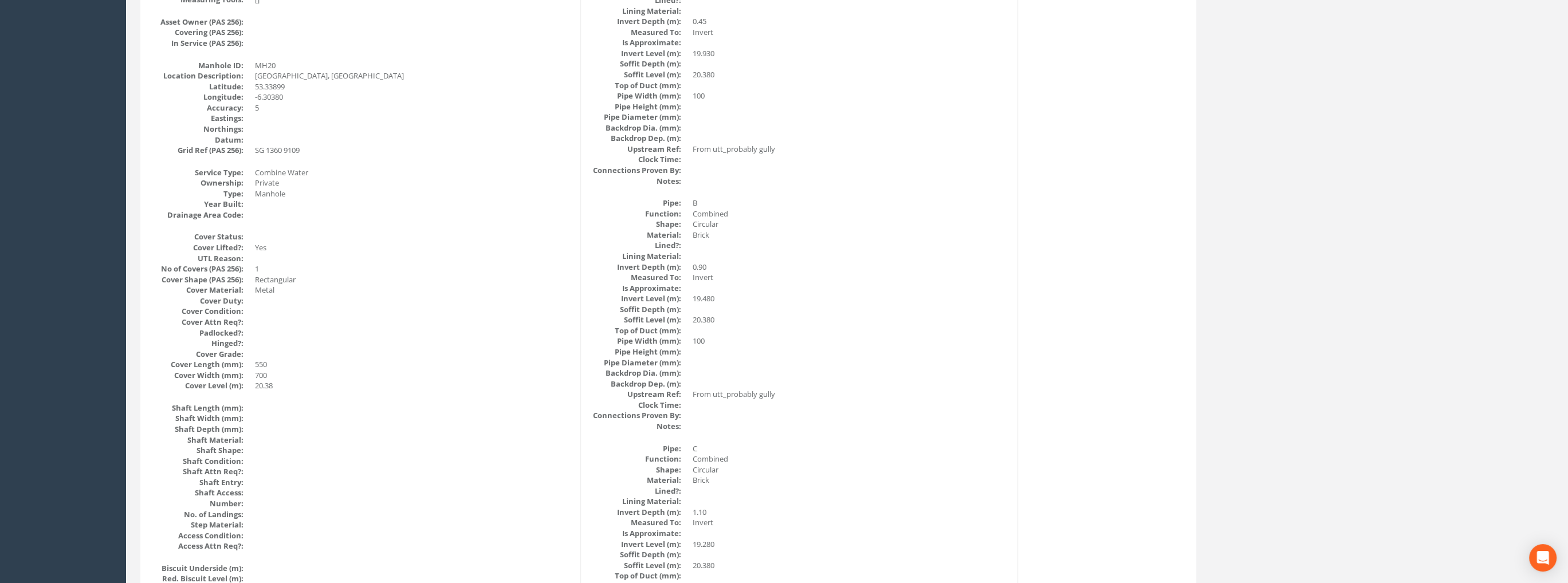
scroll to position [0, 0]
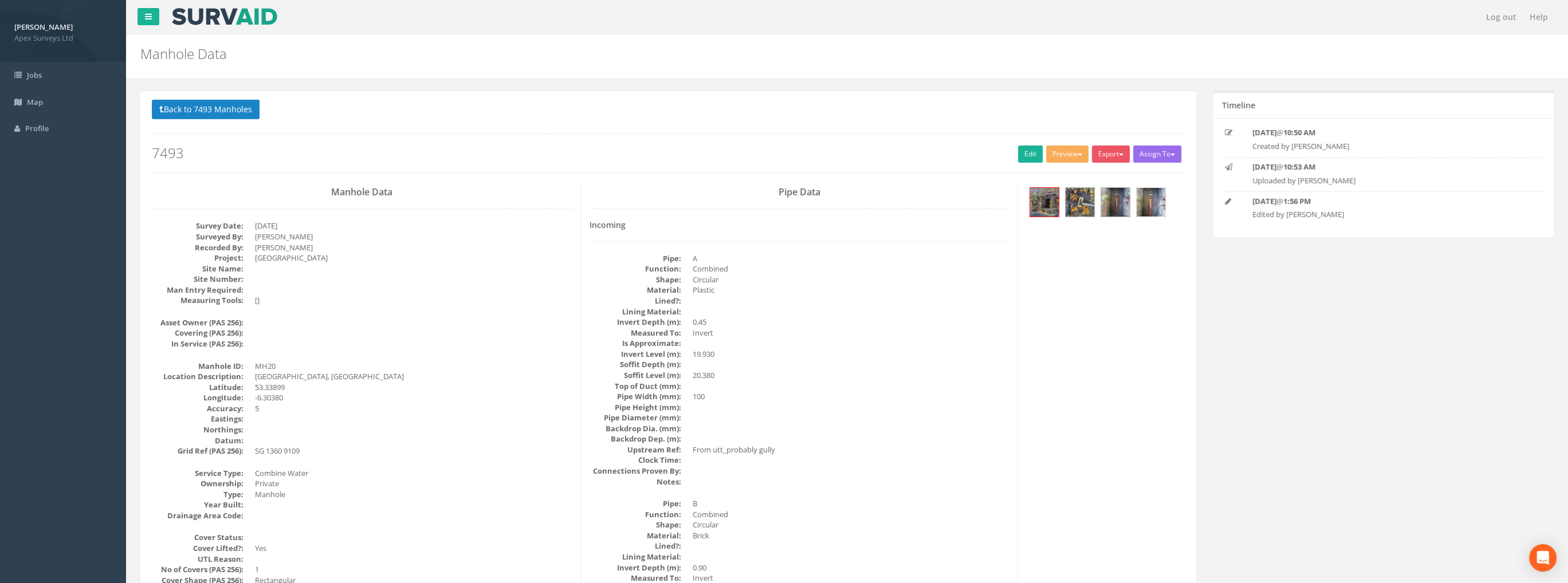
click at [1152, 202] on img at bounding box center [1151, 202] width 29 height 29
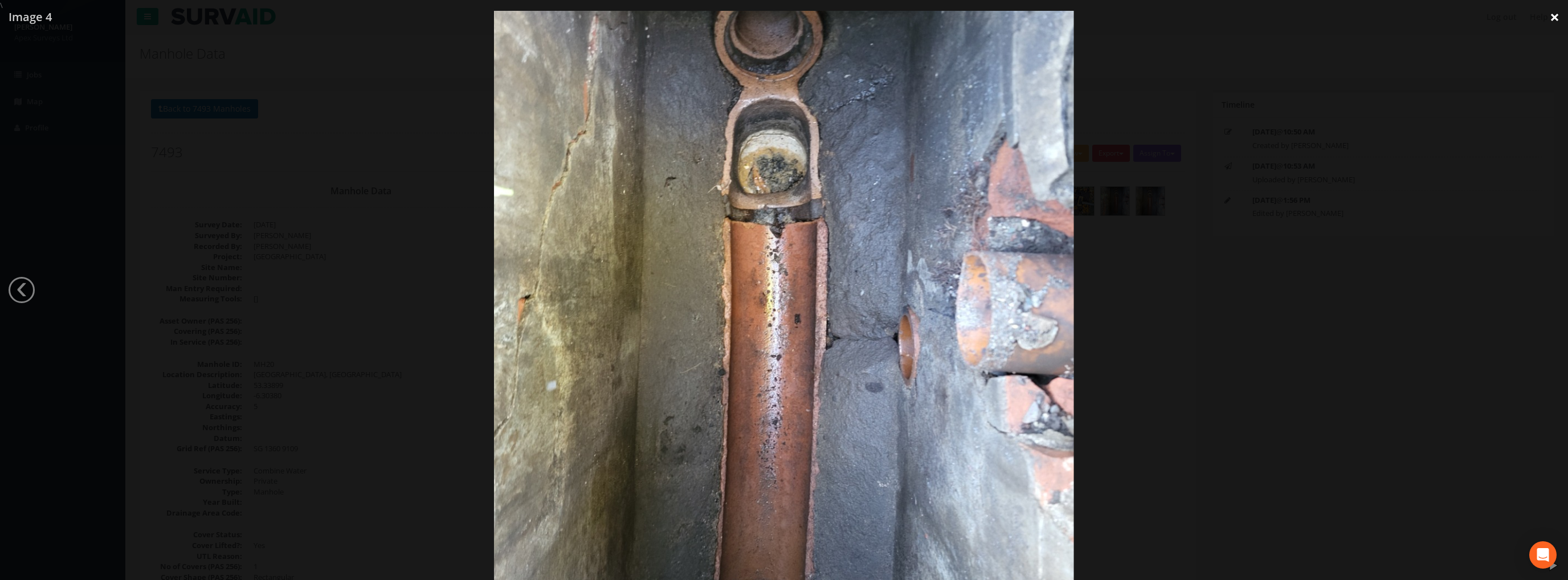
click at [1555, 18] on link "×" at bounding box center [1555, 17] width 27 height 34
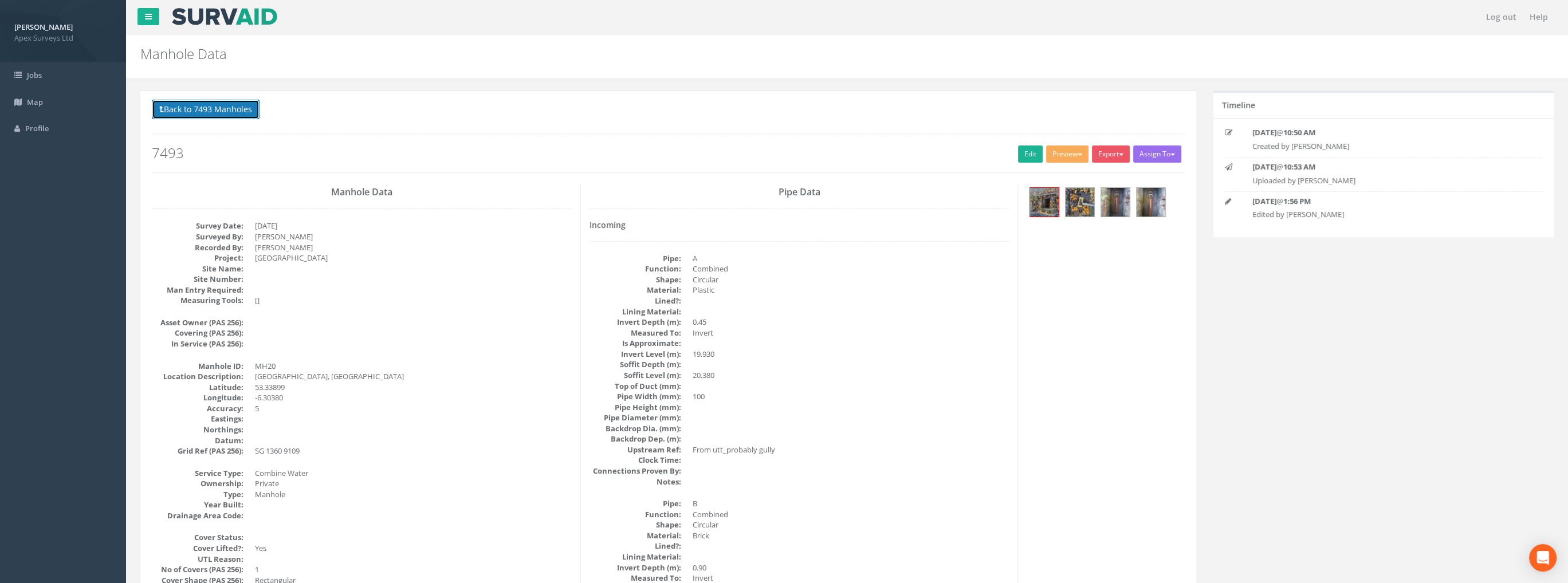
click at [233, 110] on button "Back to 7493 Manholes" at bounding box center [206, 110] width 108 height 20
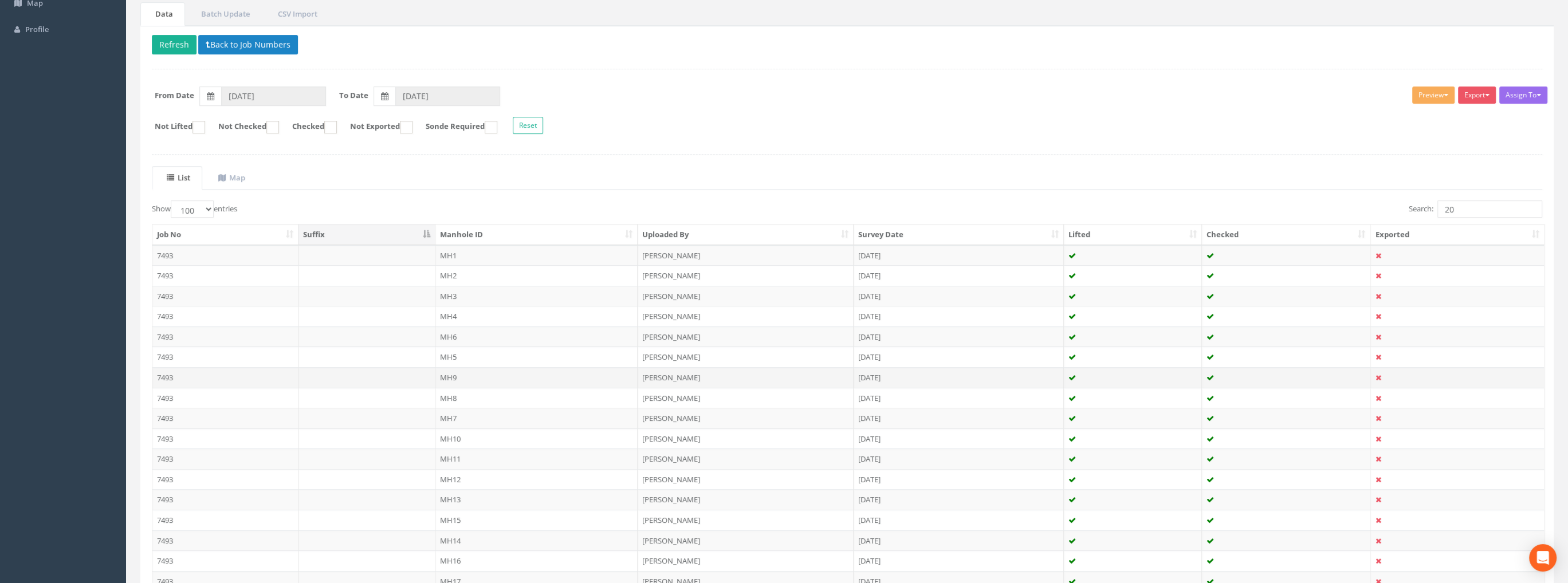
scroll to position [114, 0]
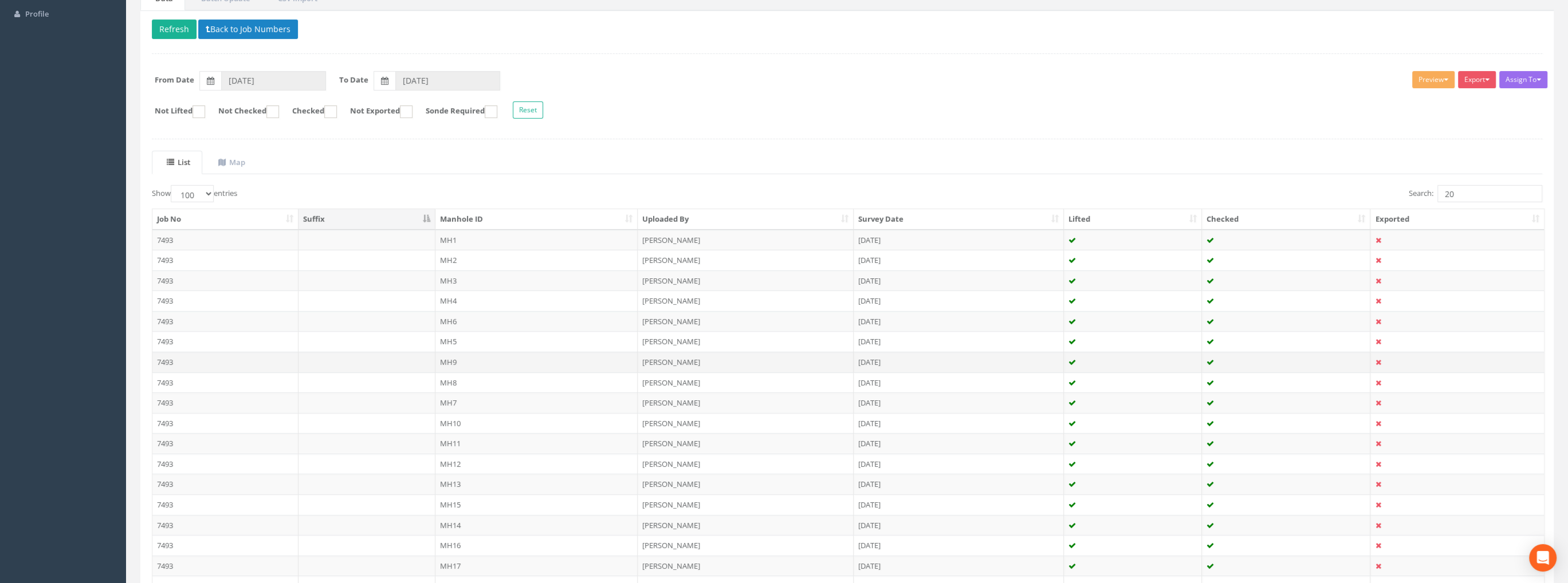
click at [454, 362] on td "MH9" at bounding box center [536, 362] width 203 height 21
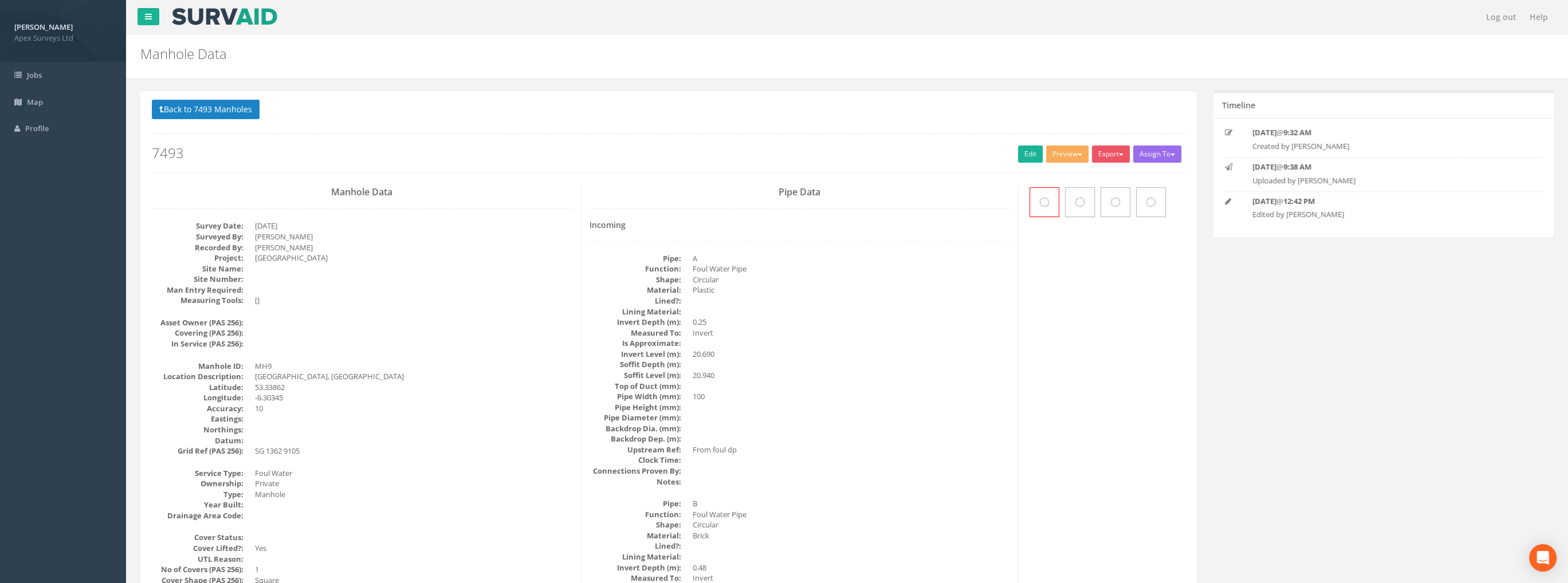
scroll to position [103, 0]
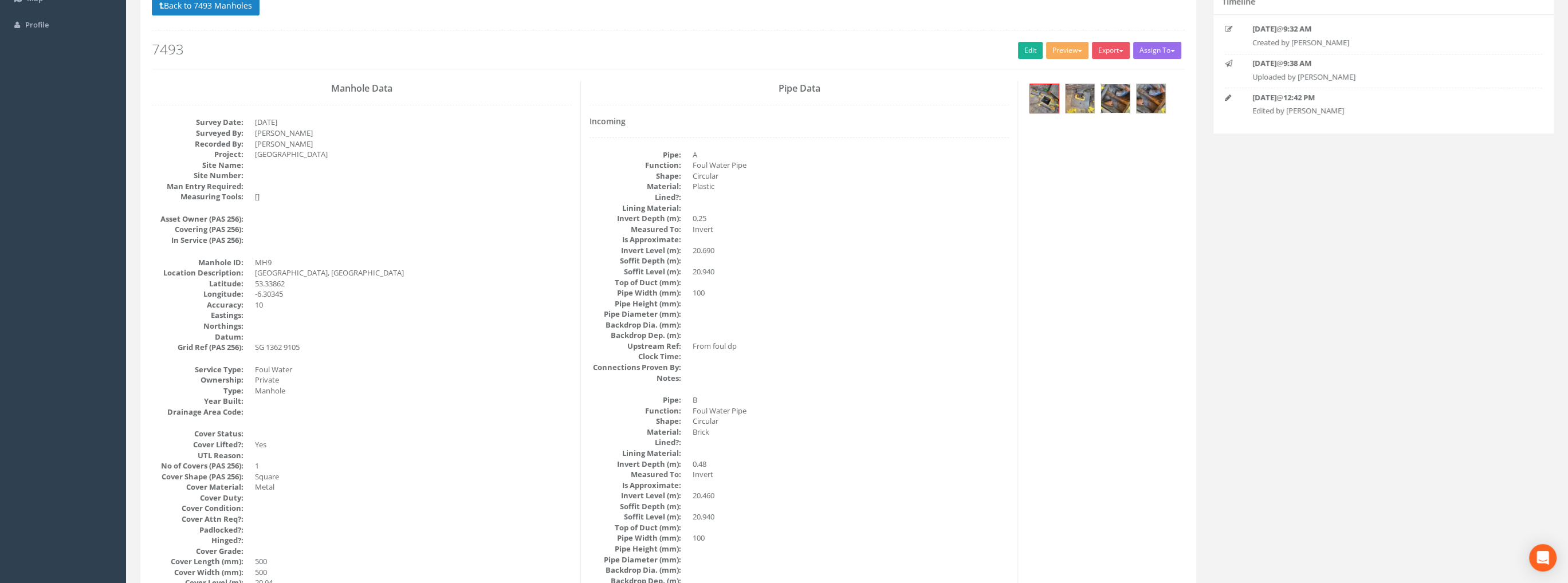
click at [1110, 102] on img at bounding box center [1115, 98] width 29 height 29
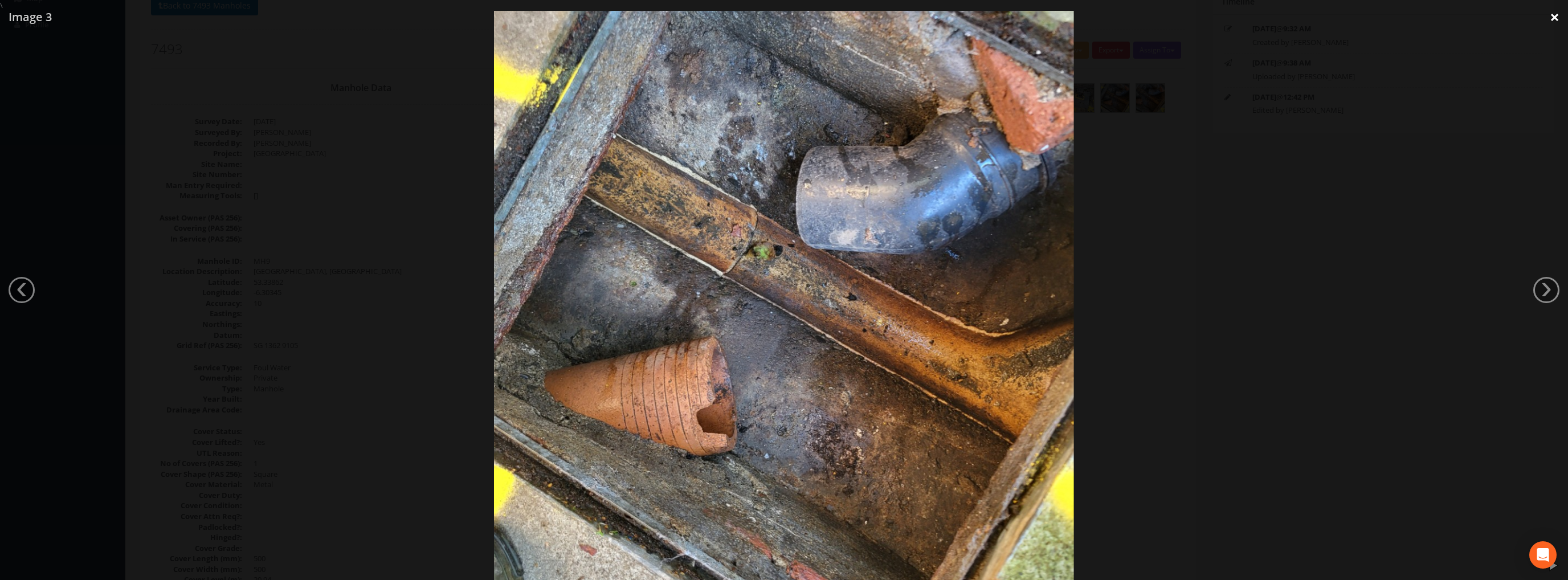
click at [1550, 16] on link "×" at bounding box center [1555, 17] width 27 height 34
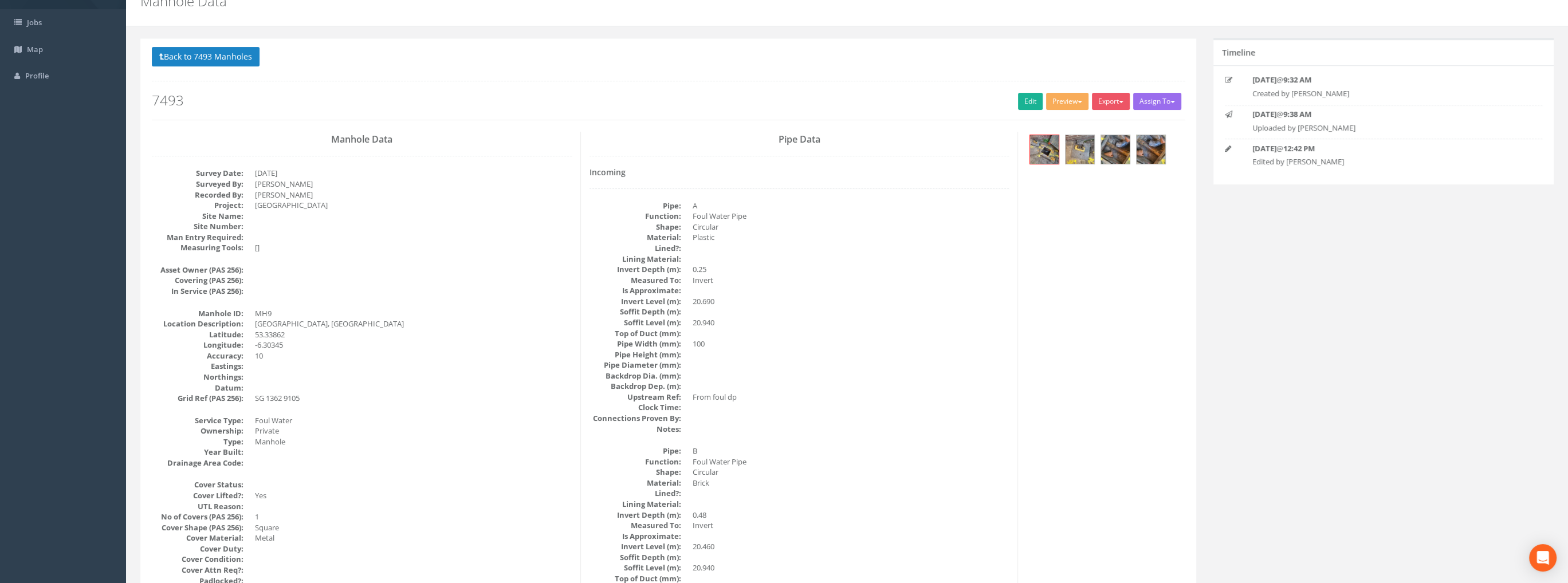
scroll to position [0, 0]
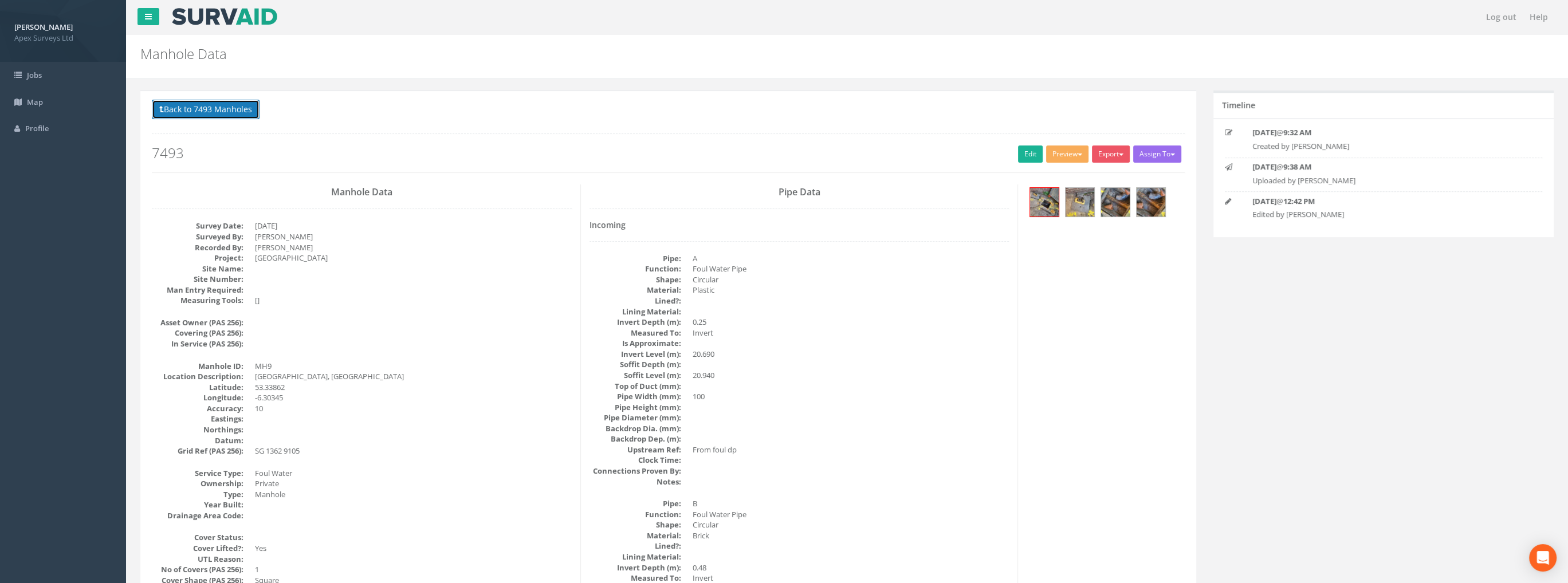
click at [233, 106] on button "Back to 7493 Manholes" at bounding box center [206, 110] width 108 height 20
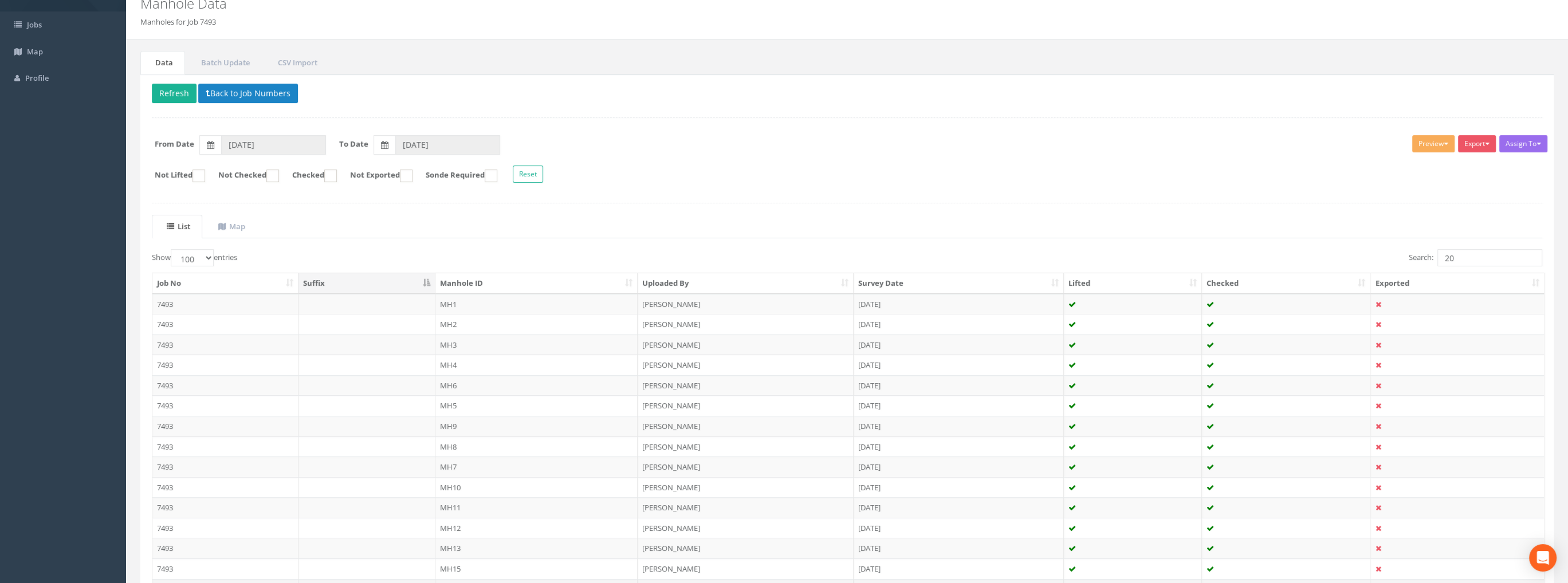
scroll to position [229, 0]
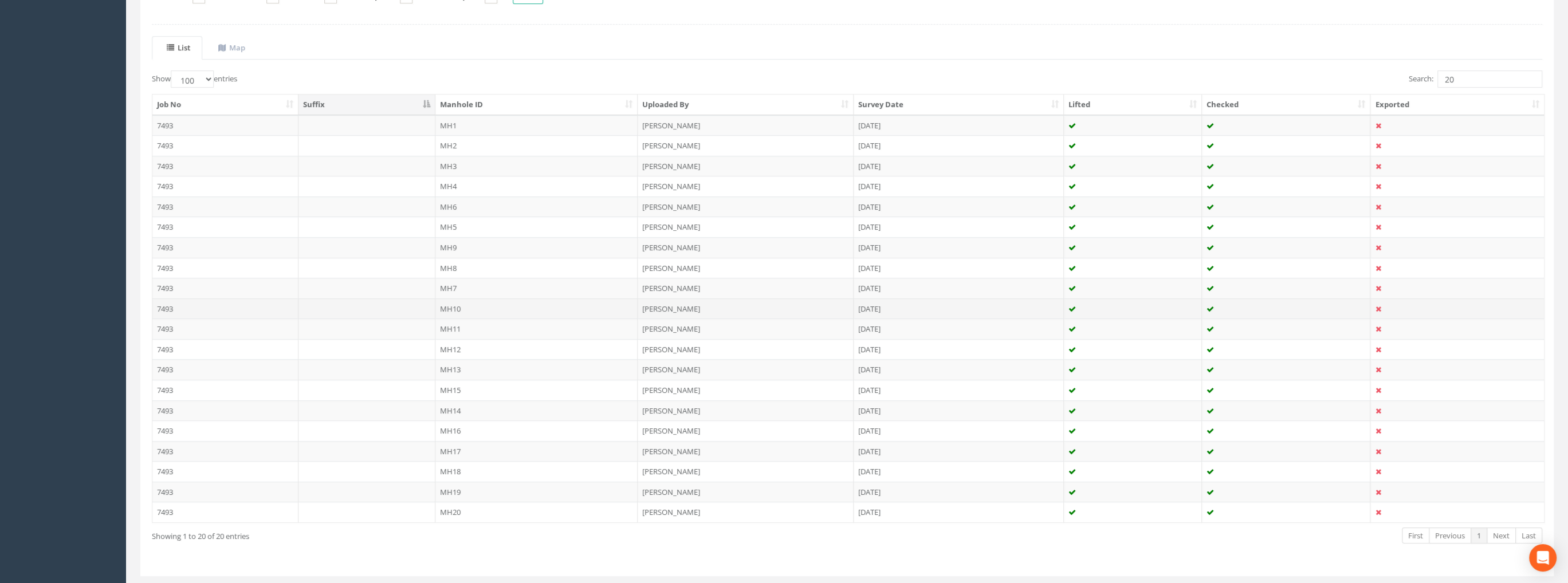
click at [448, 303] on td "MH10" at bounding box center [536, 309] width 203 height 21
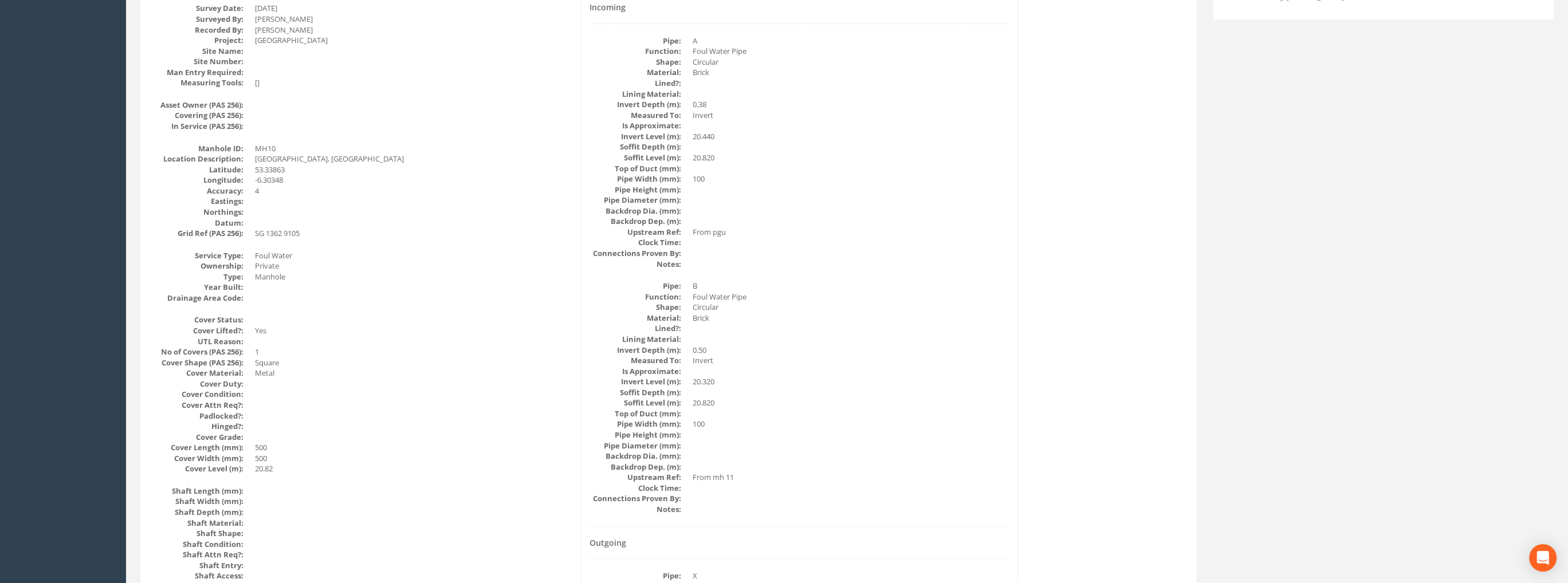
scroll to position [0, 0]
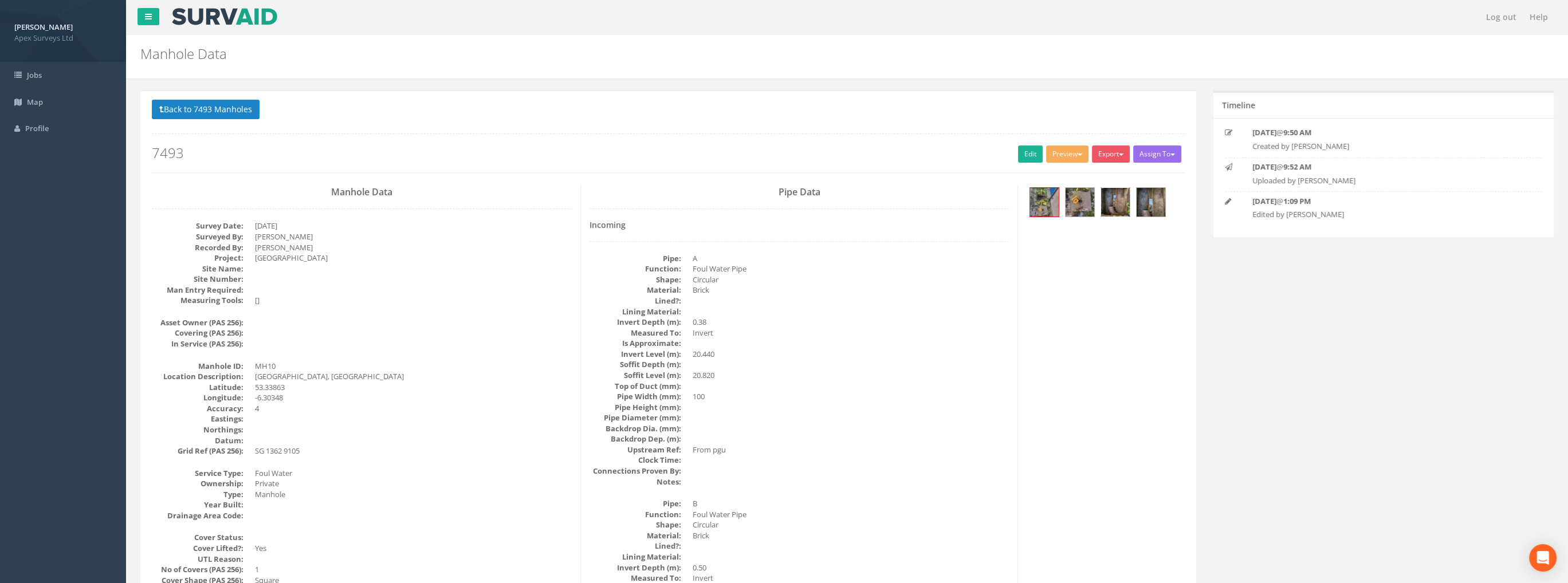
click at [1111, 202] on img at bounding box center [1115, 202] width 29 height 29
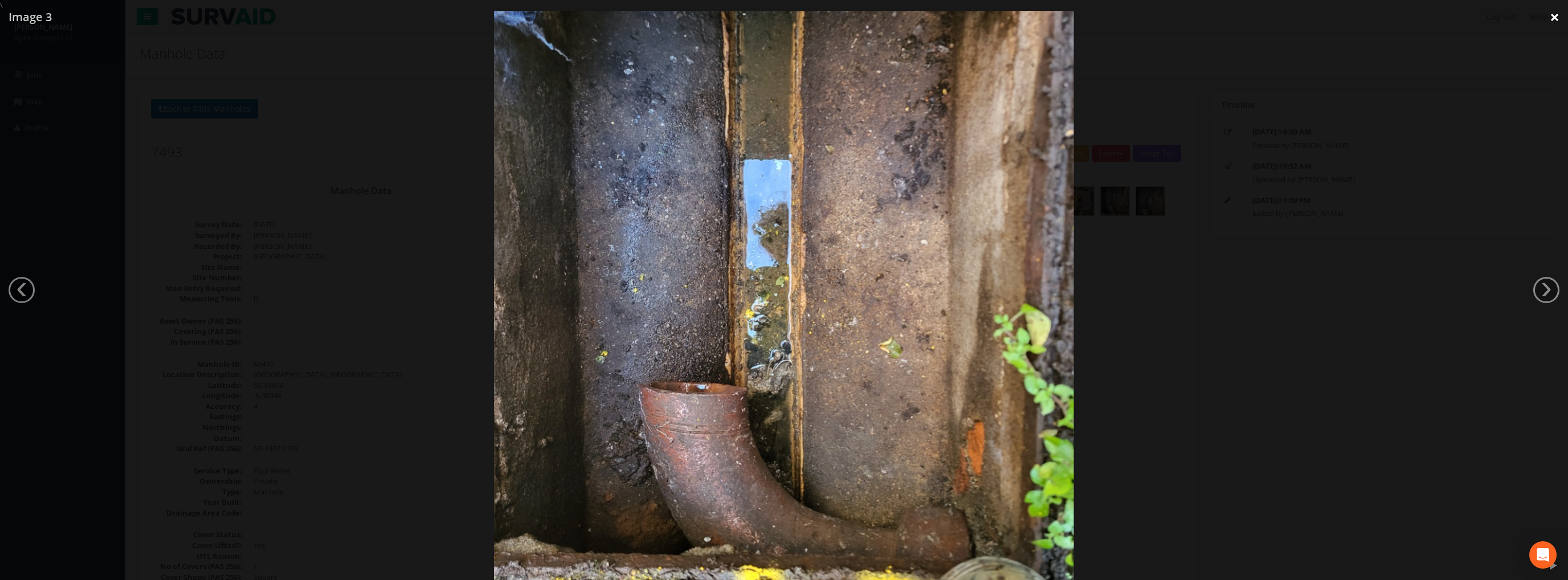
click at [1552, 21] on link "×" at bounding box center [1555, 17] width 27 height 34
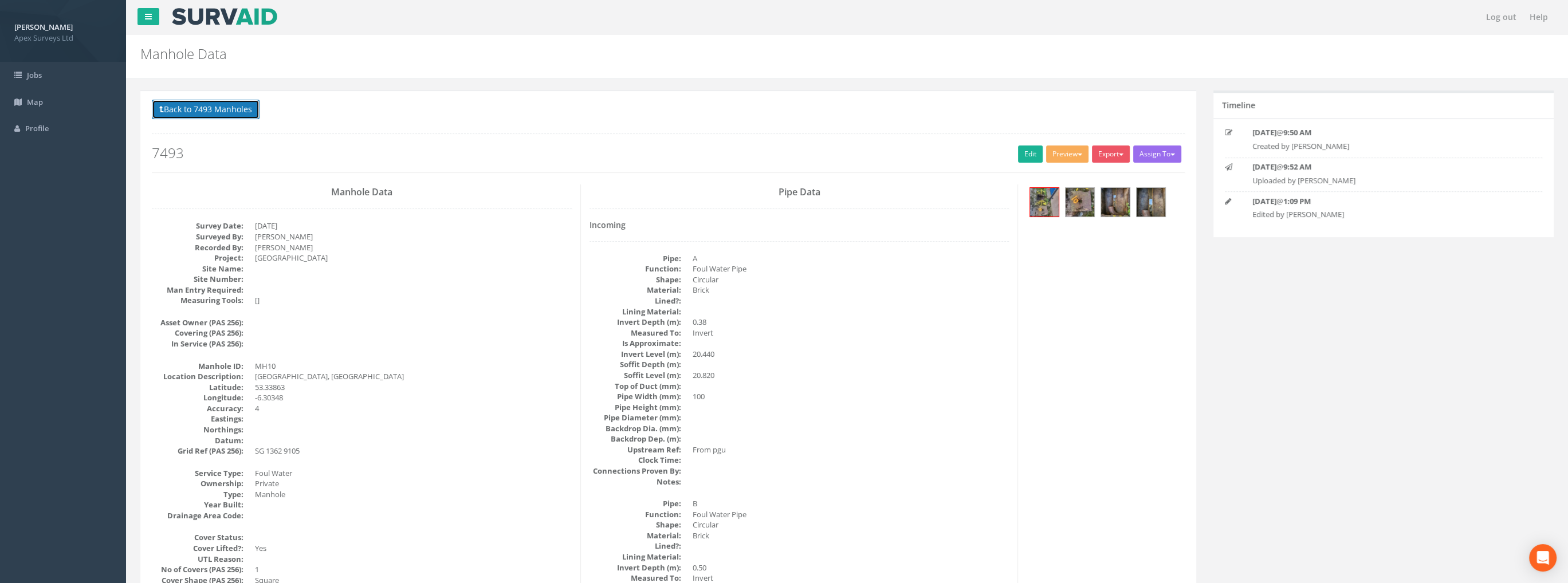
click at [184, 117] on button "Back to 7493 Manholes" at bounding box center [206, 110] width 108 height 20
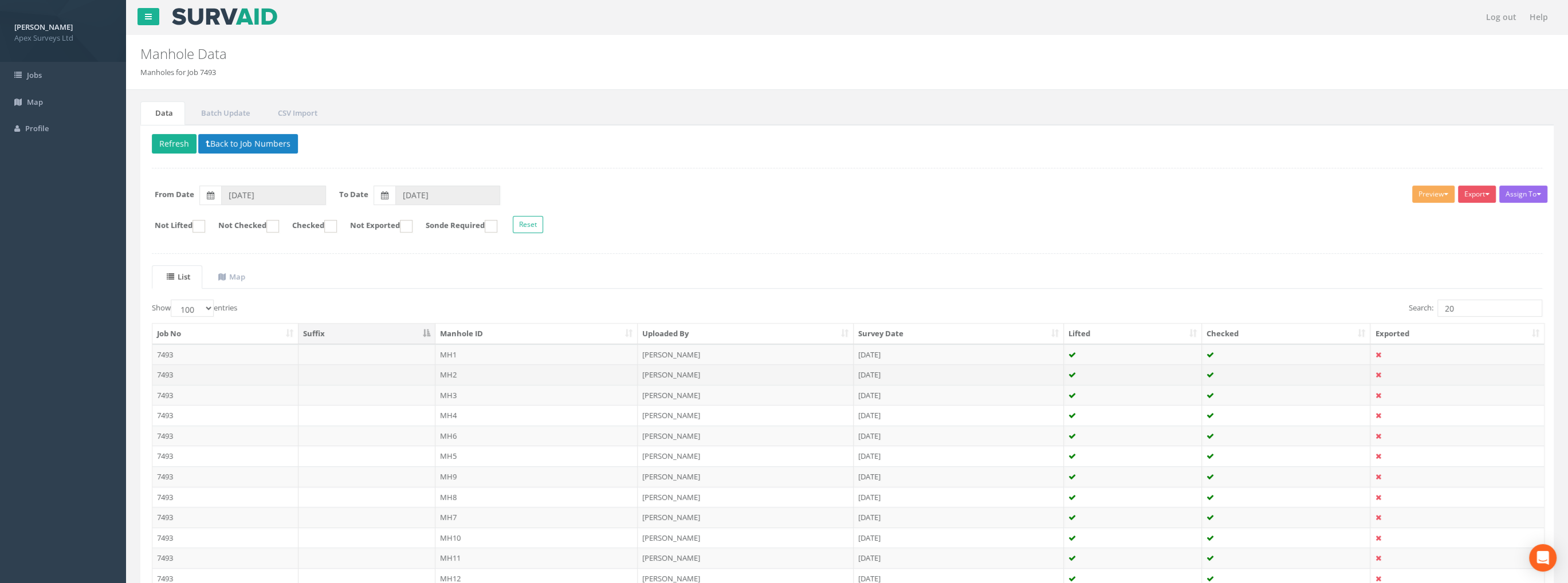
scroll to position [58, 0]
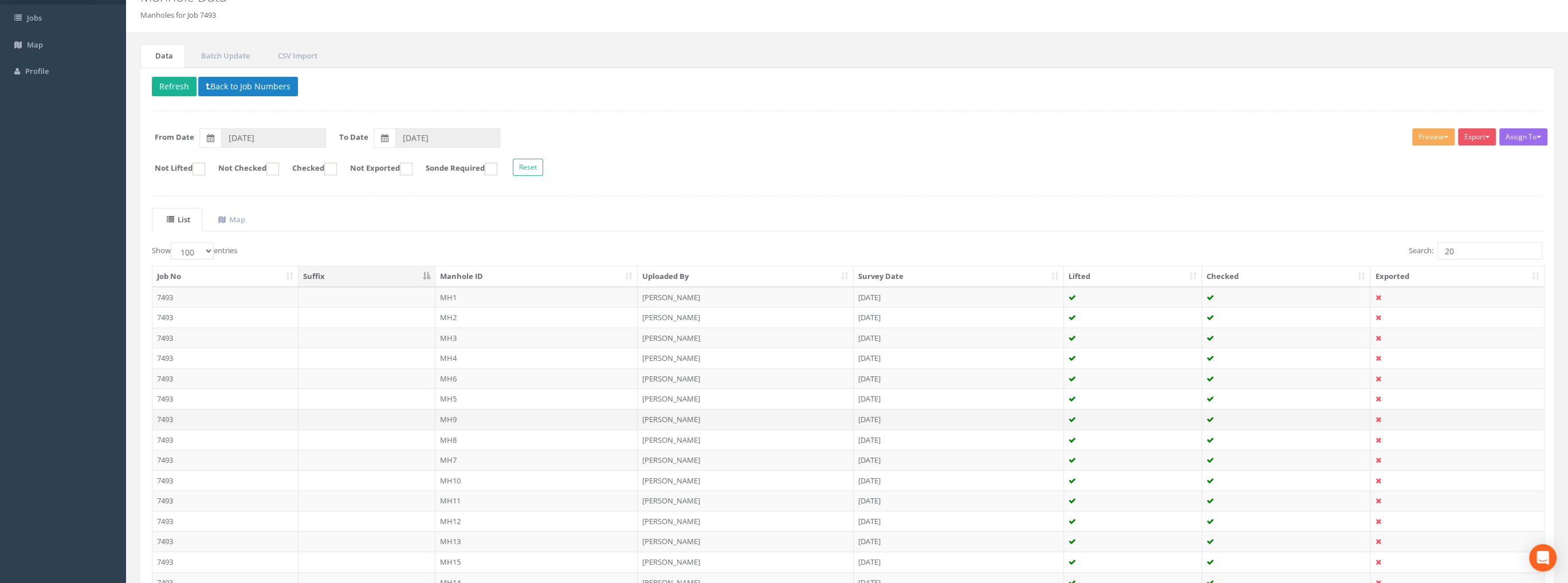
click at [450, 417] on td "MH9" at bounding box center [536, 419] width 203 height 21
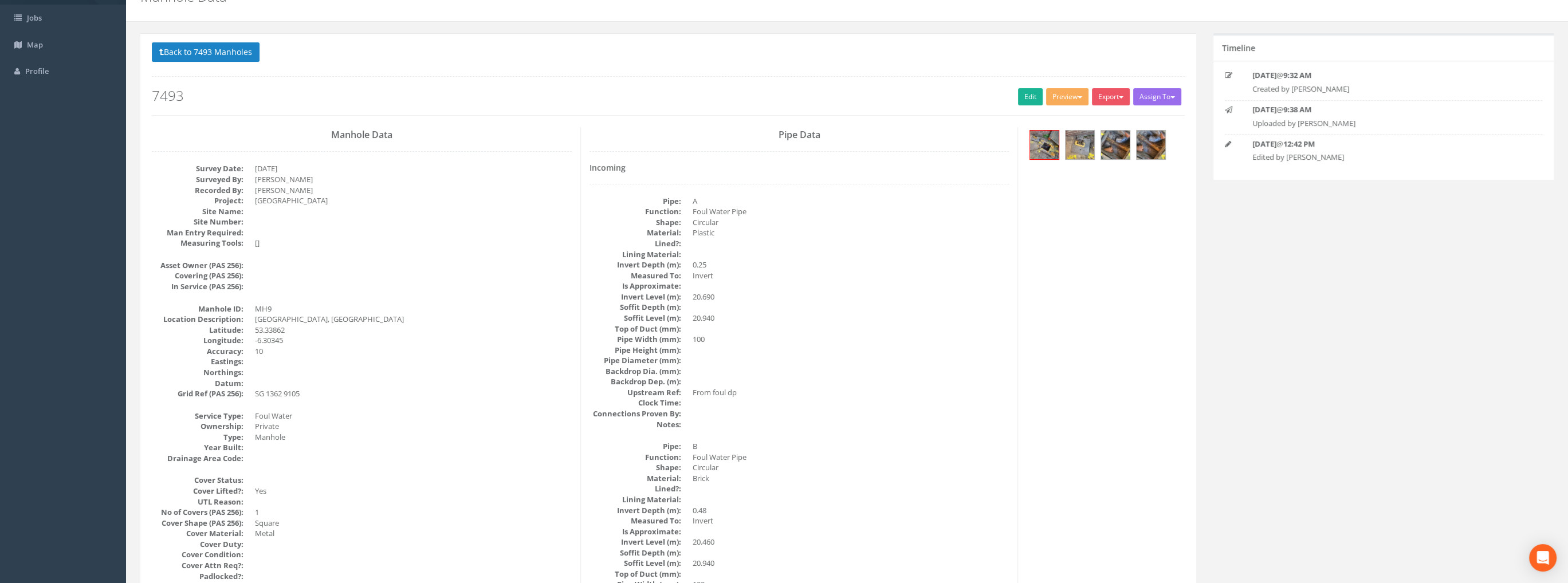
scroll to position [0, 0]
